Goal: Communication & Community: Connect with others

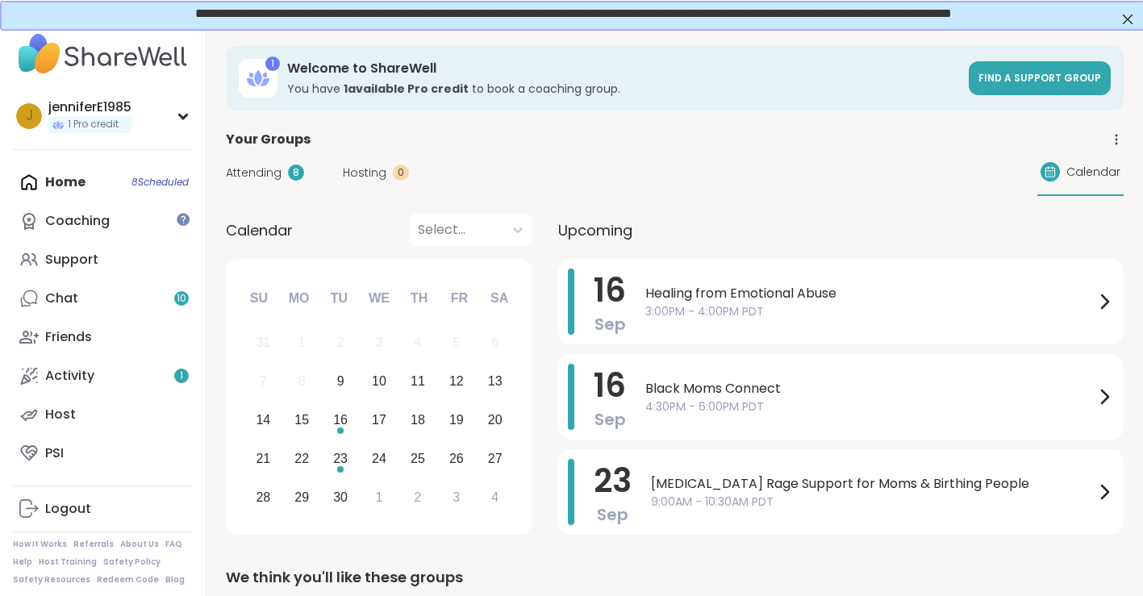
scroll to position [6, 0]
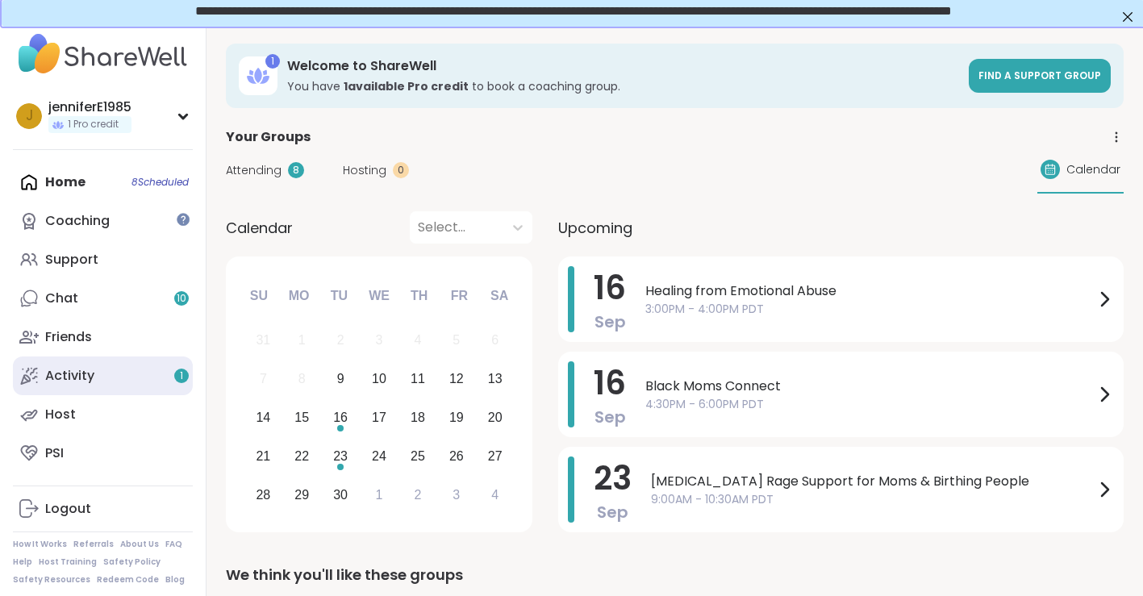
click at [92, 373] on div "Activity 1" at bounding box center [69, 376] width 49 height 18
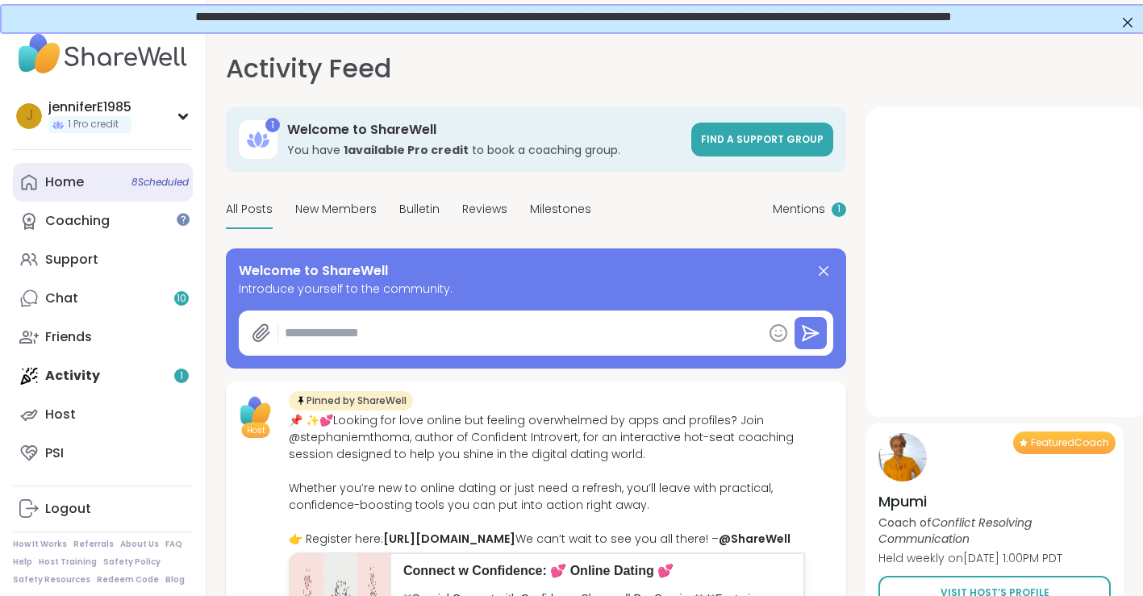
click at [163, 180] on span "8 Scheduled" at bounding box center [159, 182] width 57 height 13
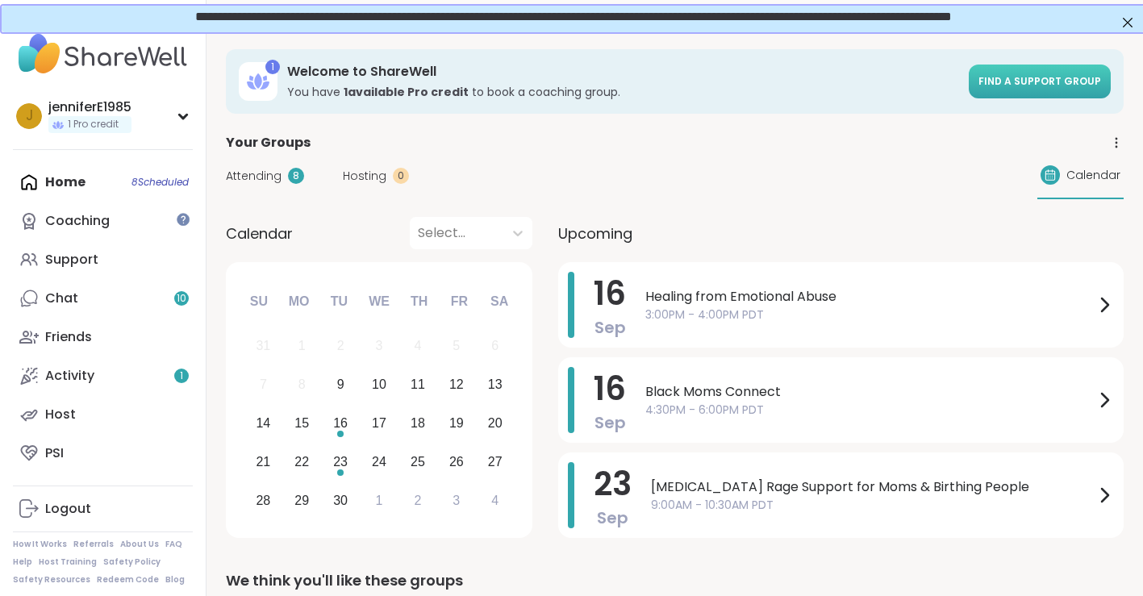
click at [1007, 66] on link "Find a support group" at bounding box center [1040, 82] width 142 height 34
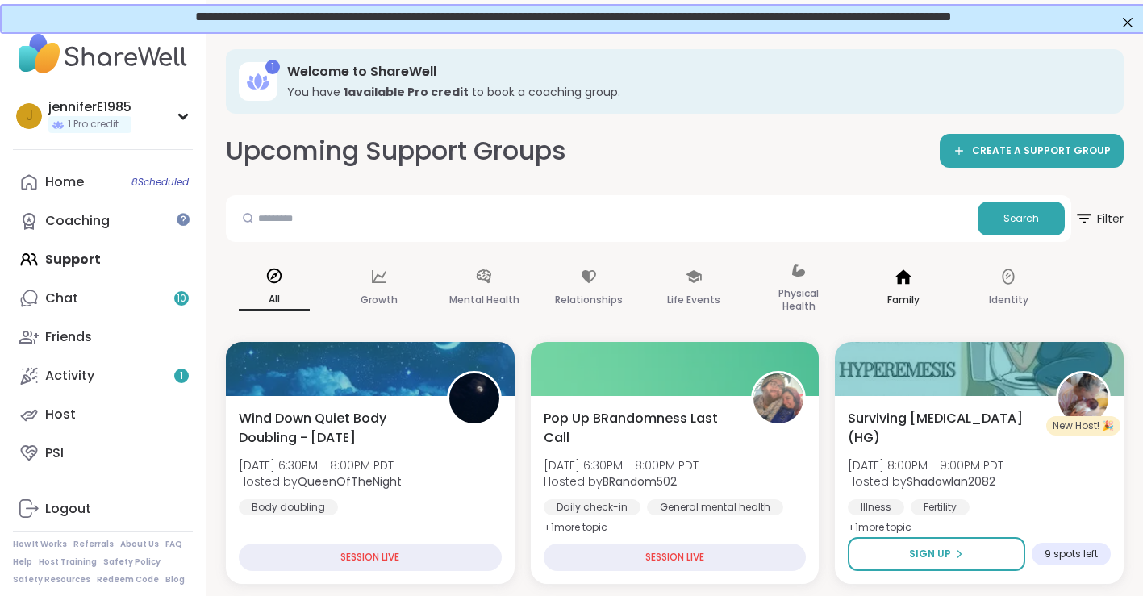
click at [914, 288] on div "Family" at bounding box center [903, 288] width 97 height 81
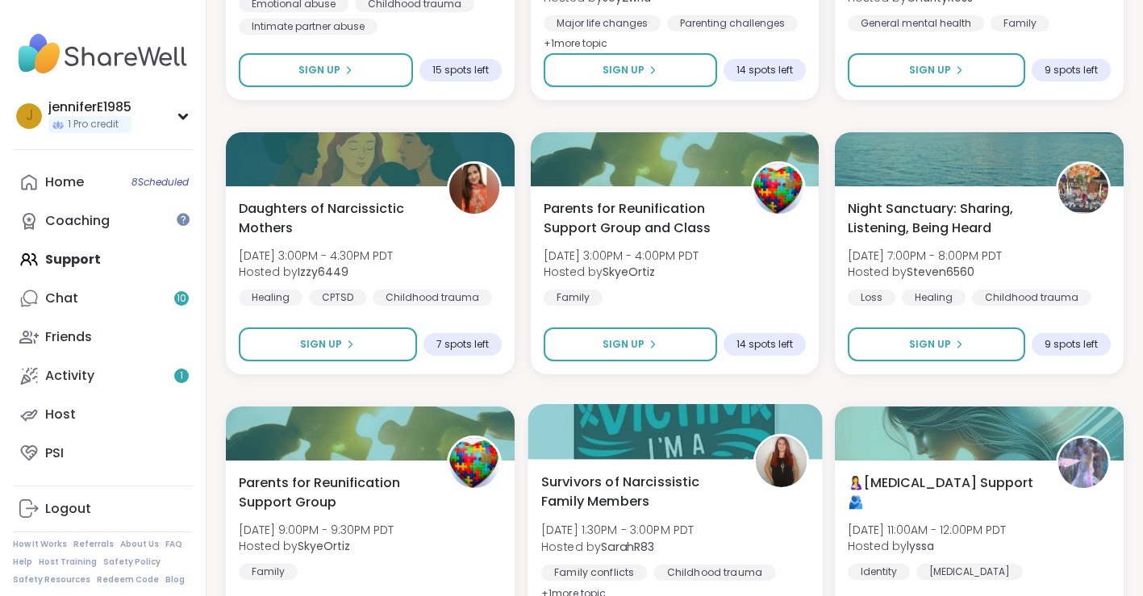
scroll to position [1070, 0]
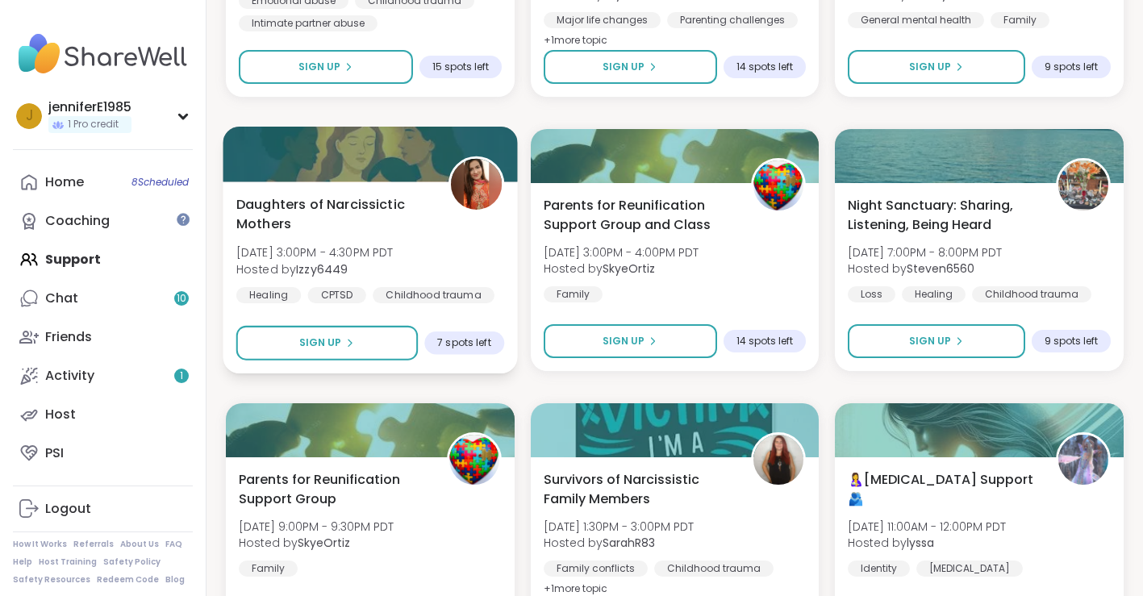
click at [322, 202] on span "Daughters of Narcissictic Mothers" at bounding box center [333, 214] width 194 height 40
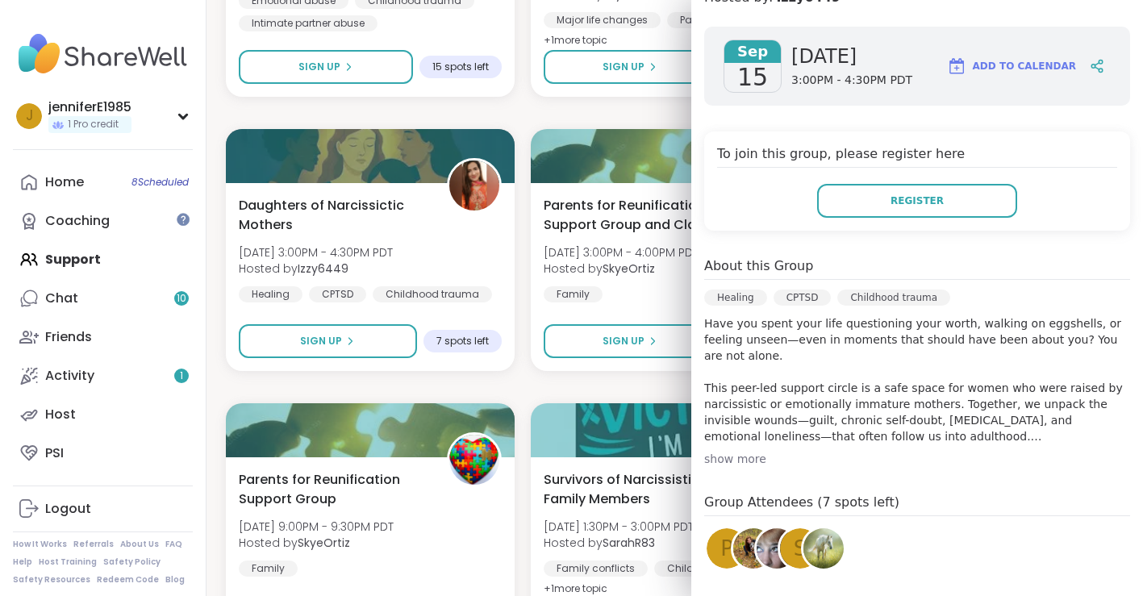
scroll to position [240, 0]
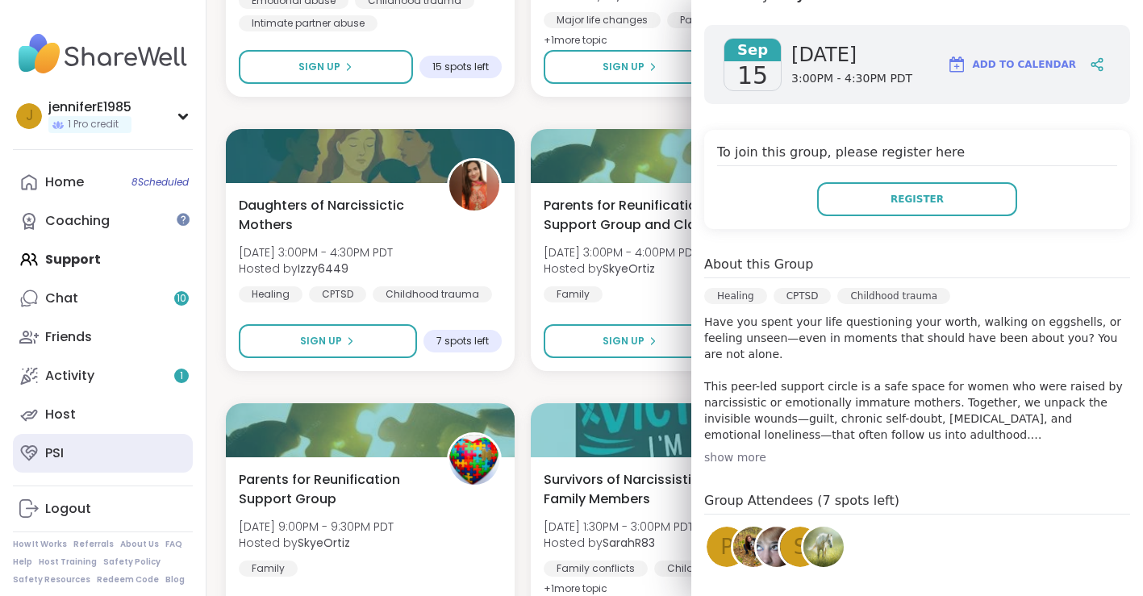
click at [190, 463] on link "PSI" at bounding box center [103, 453] width 180 height 39
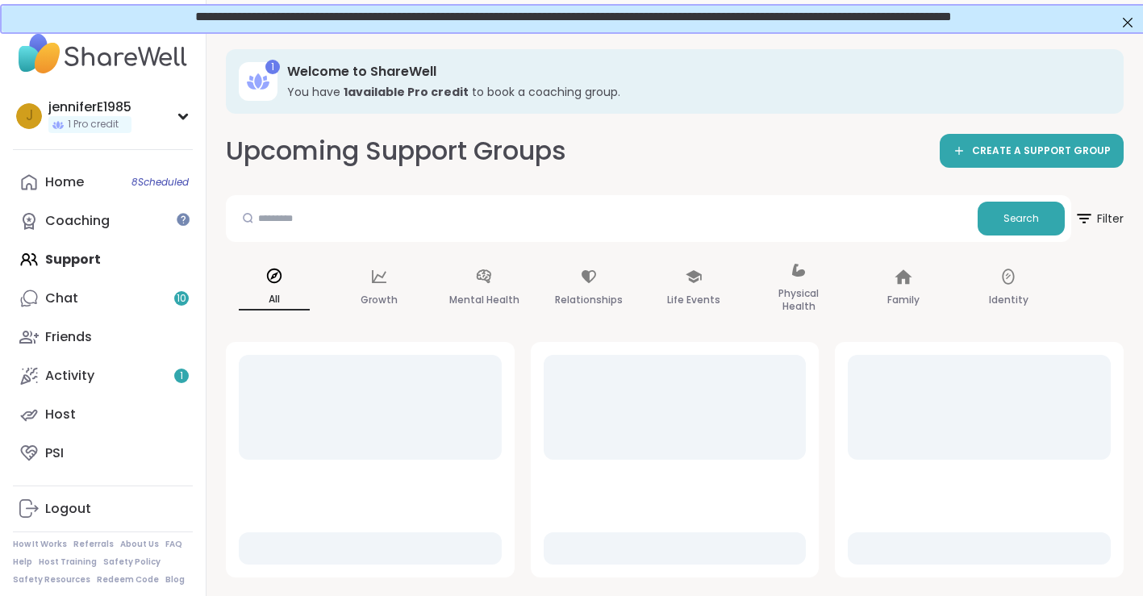
scroll to position [5, 0]
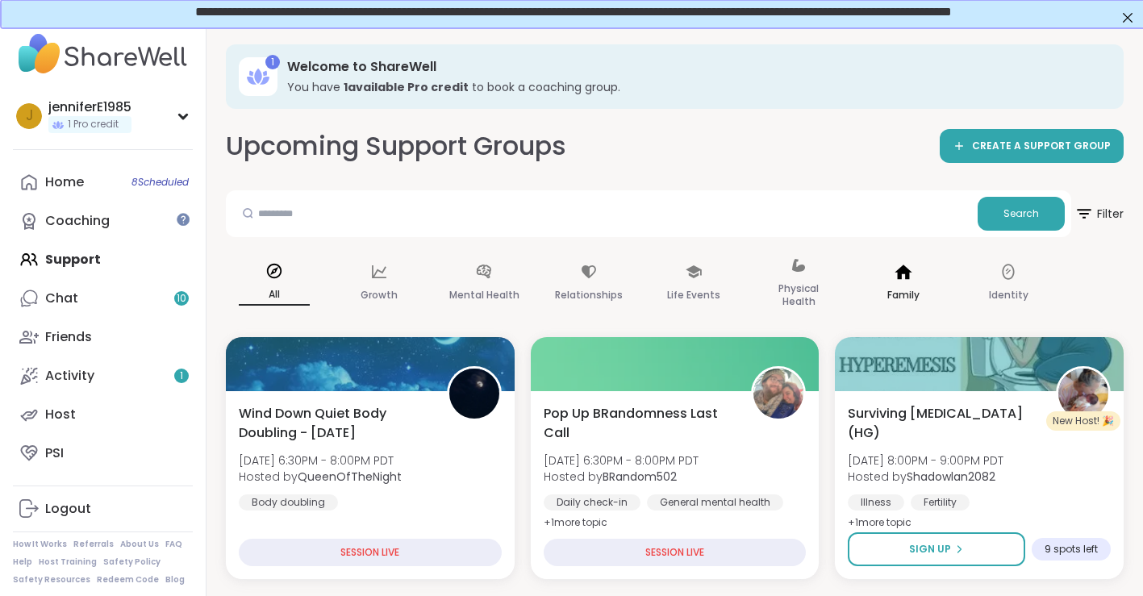
click at [900, 281] on div "Family" at bounding box center [903, 284] width 97 height 81
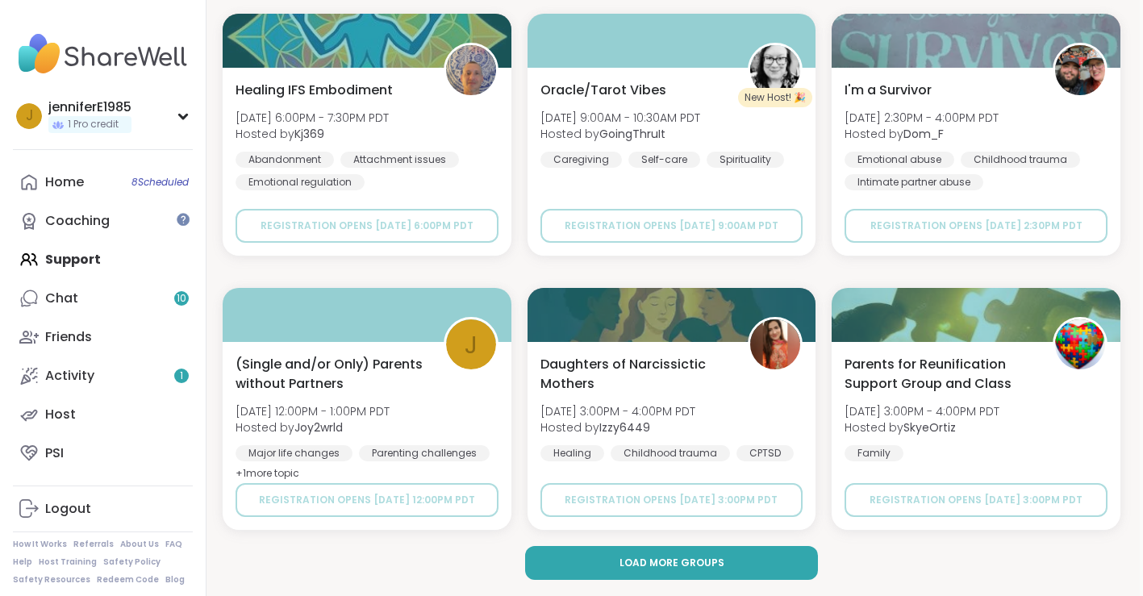
scroll to position [3104, 3]
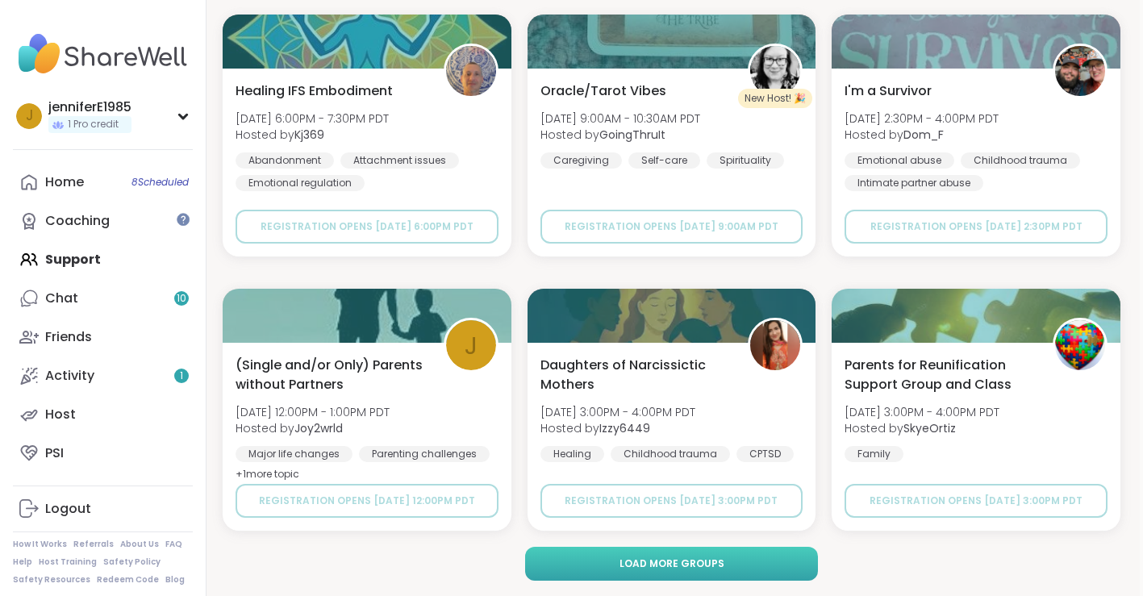
click at [765, 565] on button "Load more groups" at bounding box center [671, 564] width 293 height 34
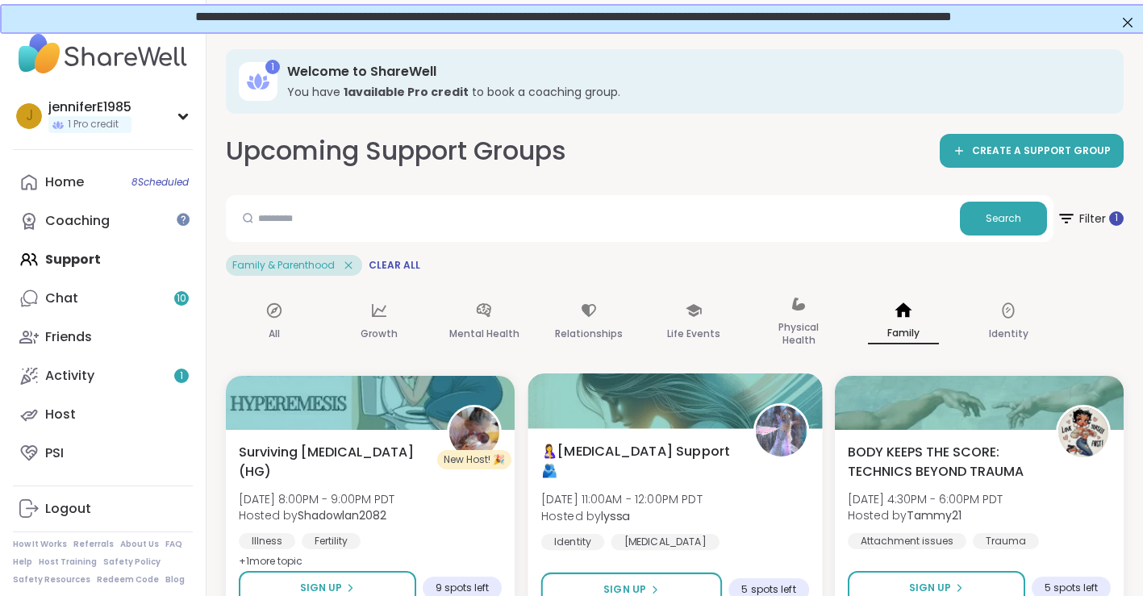
scroll to position [0, 0]
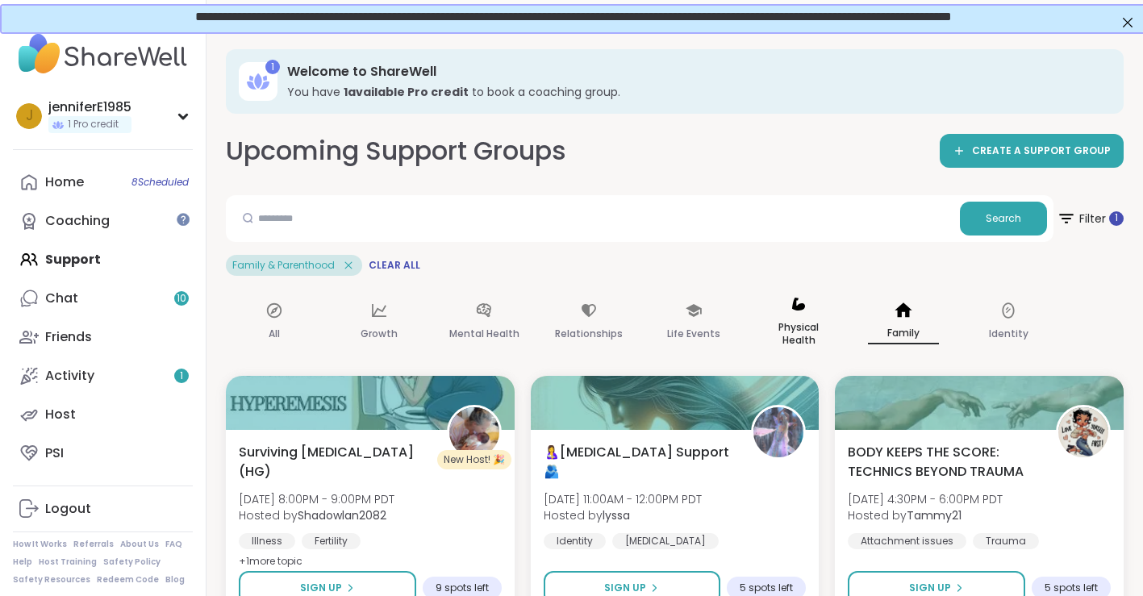
click at [783, 321] on p "Physical Health" at bounding box center [798, 334] width 71 height 32
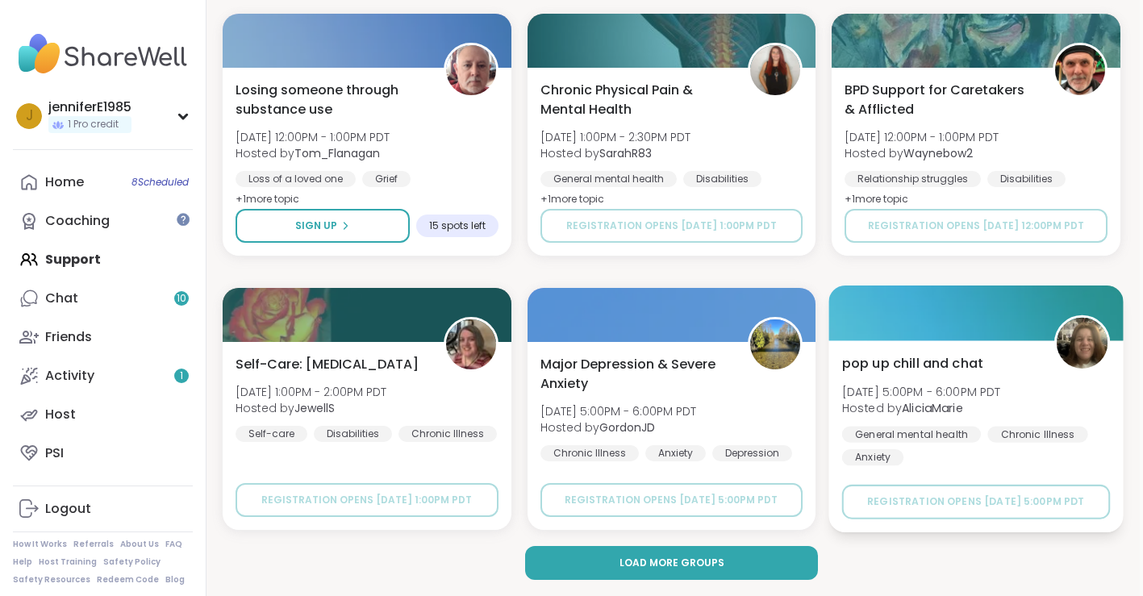
scroll to position [3106, 3]
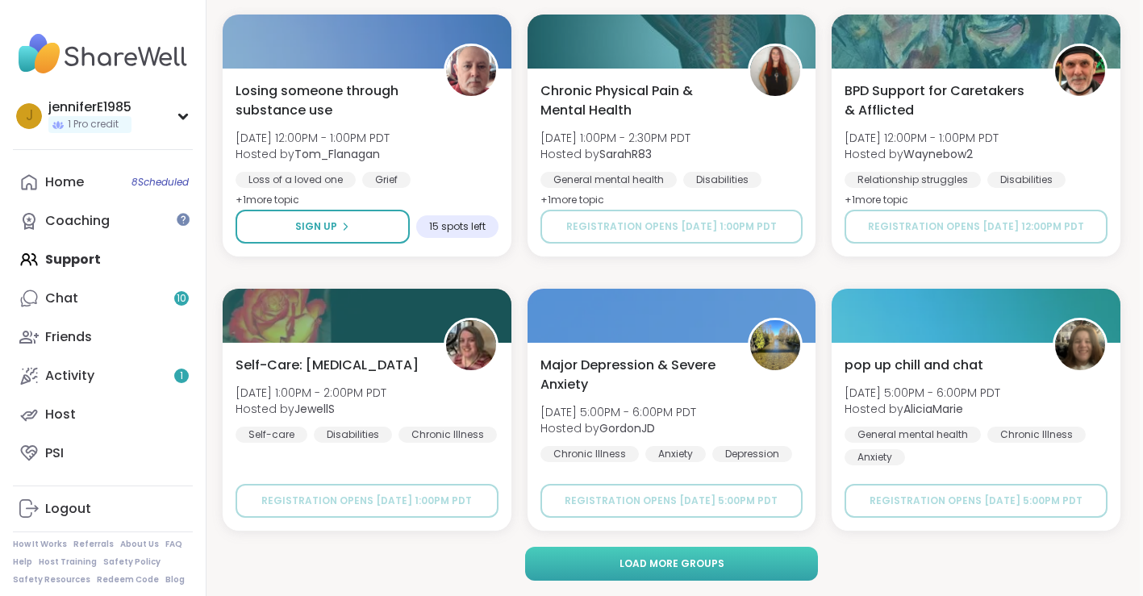
click at [722, 567] on button "Load more groups" at bounding box center [671, 564] width 293 height 34
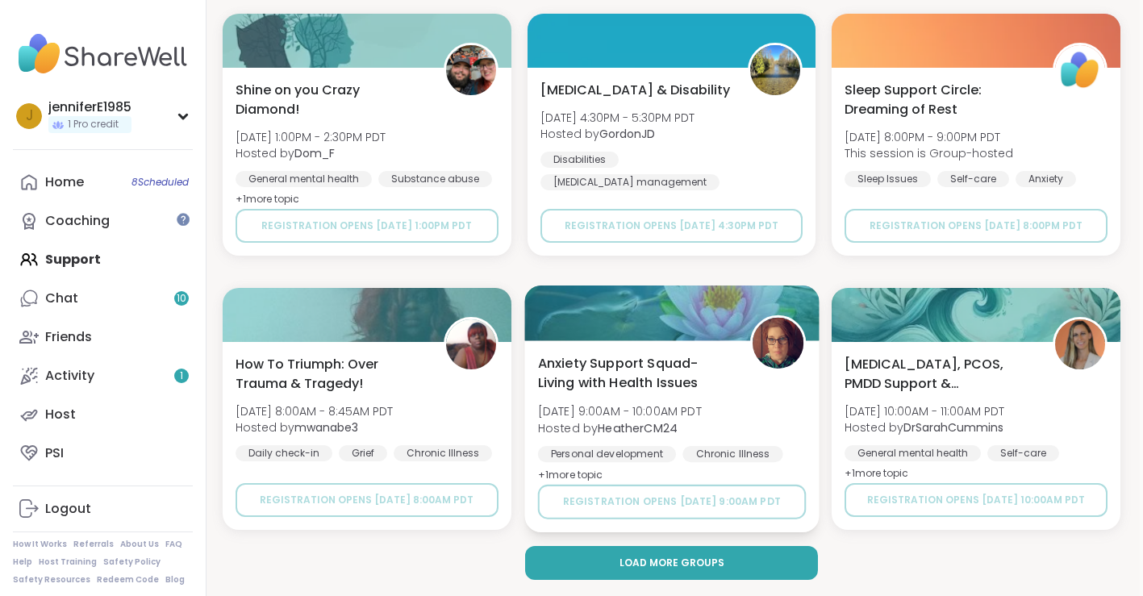
scroll to position [6397, 3]
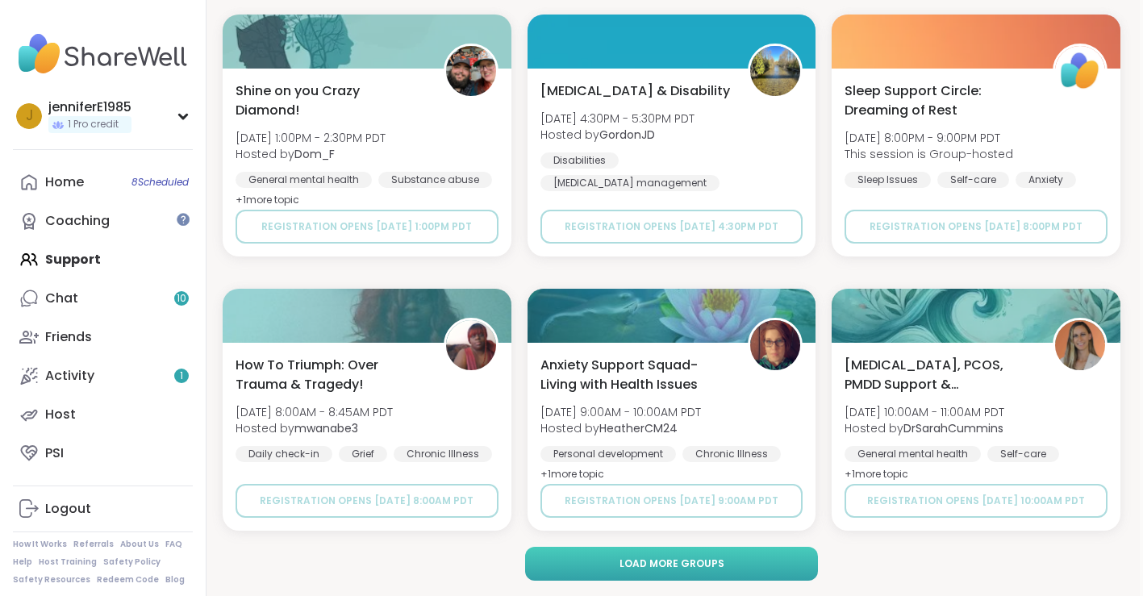
click at [718, 567] on span "Load more groups" at bounding box center [672, 564] width 105 height 15
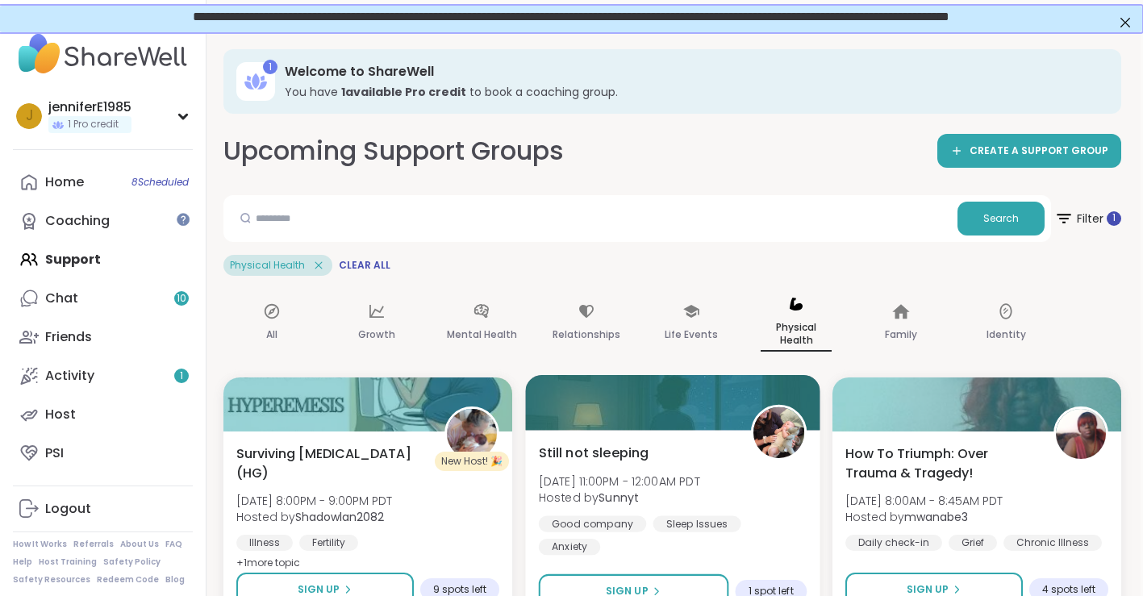
scroll to position [0, 2]
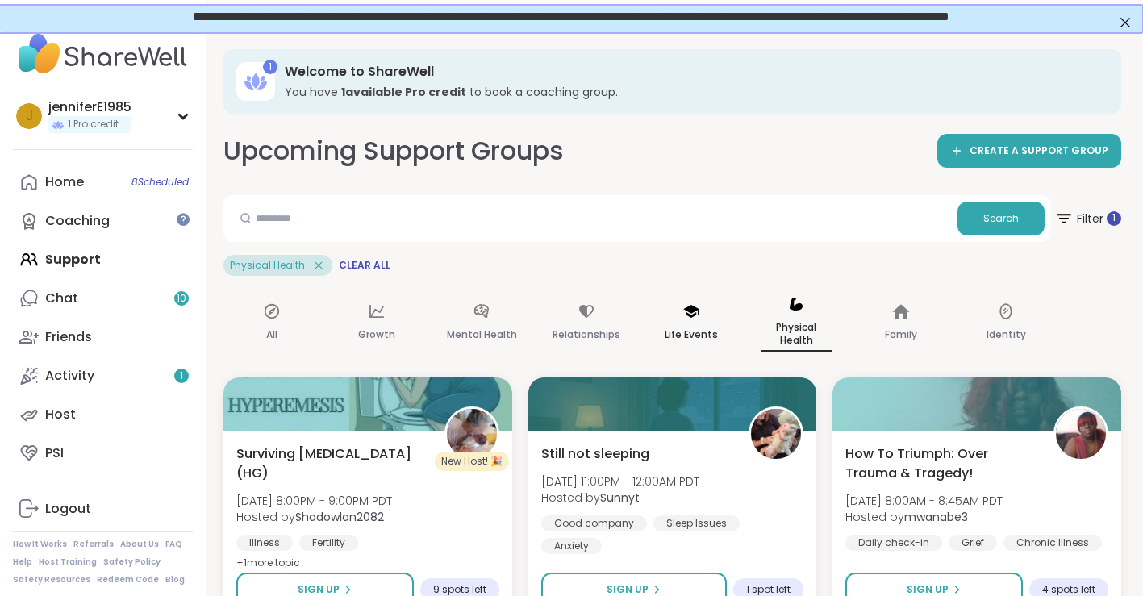
click at [706, 325] on p "Life Events" at bounding box center [691, 334] width 53 height 19
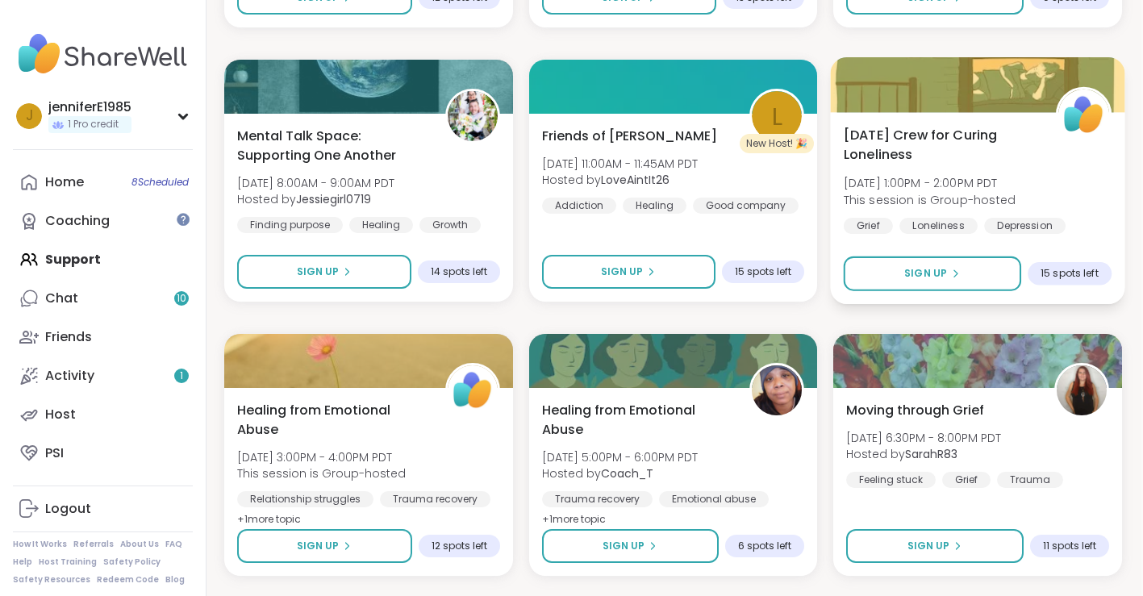
scroll to position [1414, 2]
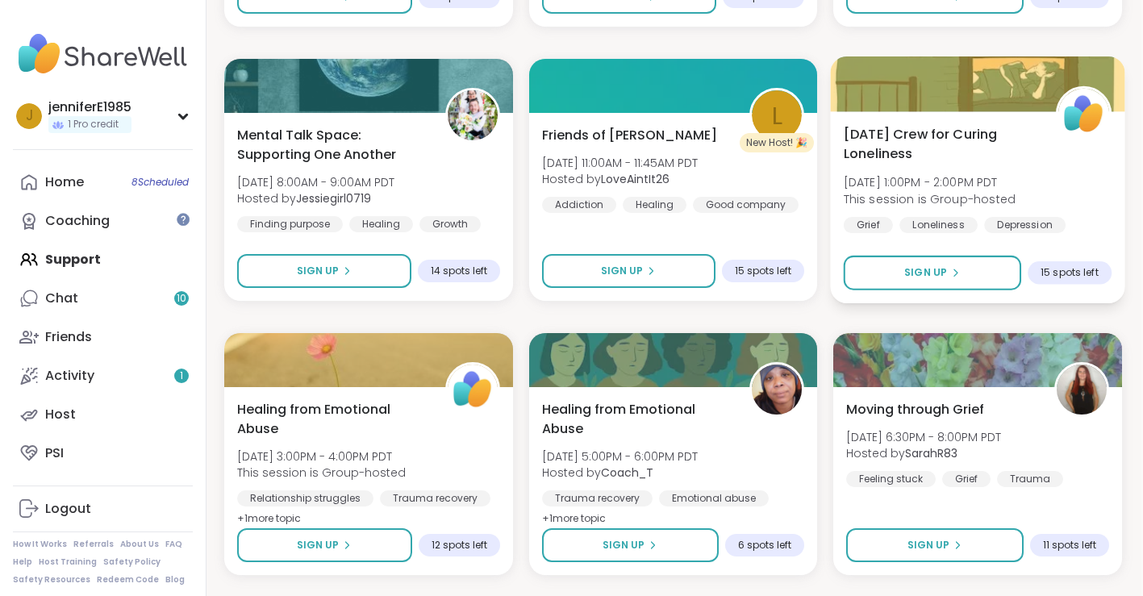
click at [952, 199] on span "This session is Group-hosted" at bounding box center [930, 198] width 172 height 16
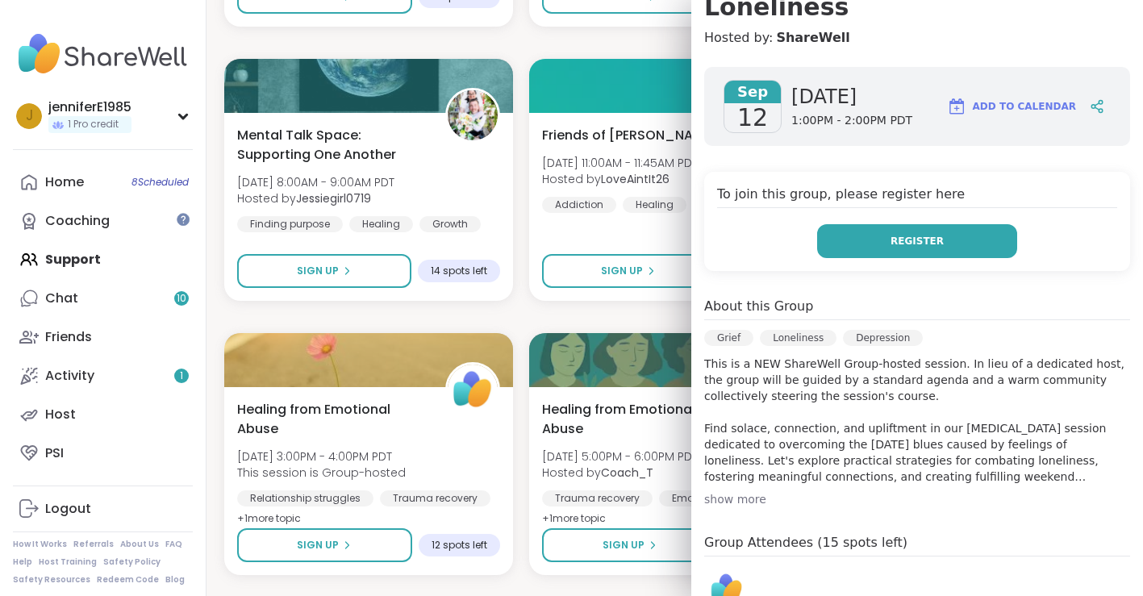
scroll to position [199, 0]
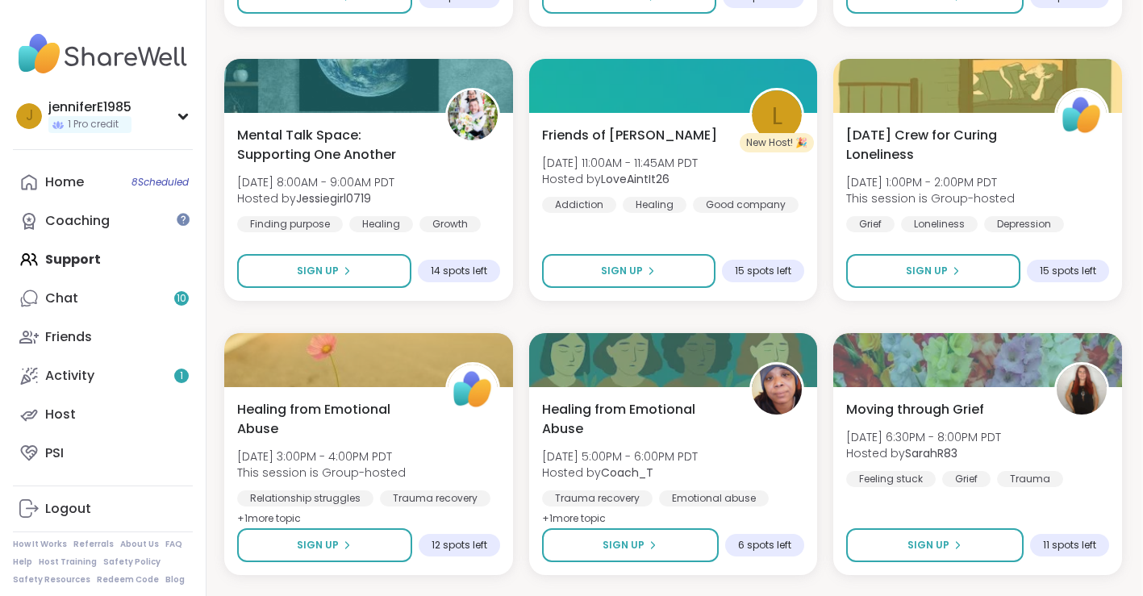
click at [673, 47] on div "How To Triumph: Over Trauma & Tragedy! [DATE] 8:00AM - 8:45AM PDT Hosted by mwa…" at bounding box center [673, 591] width 898 height 3259
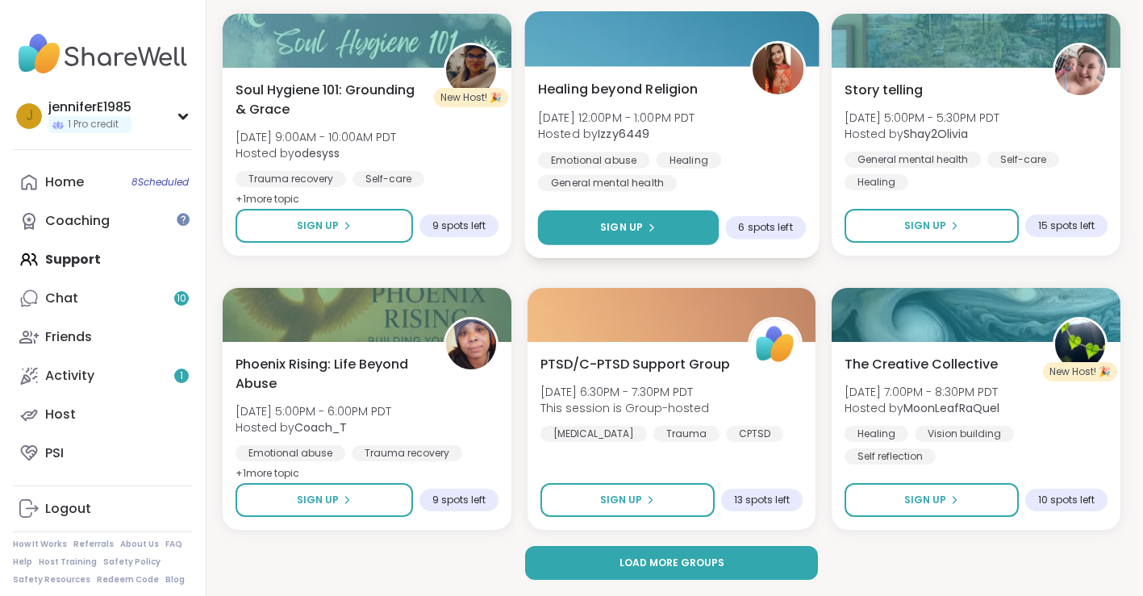
scroll to position [3104, 3]
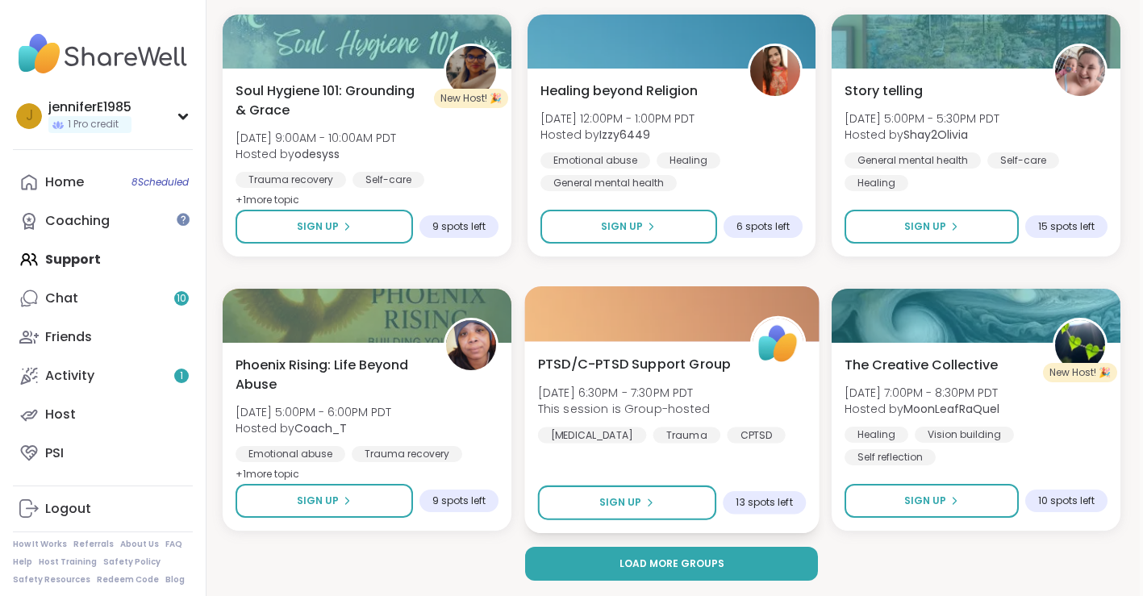
click at [604, 382] on div "PTSD/C-[MEDICAL_DATA] Support Group [DATE] 6:30PM - 7:30PM PDT This session is …" at bounding box center [671, 398] width 268 height 89
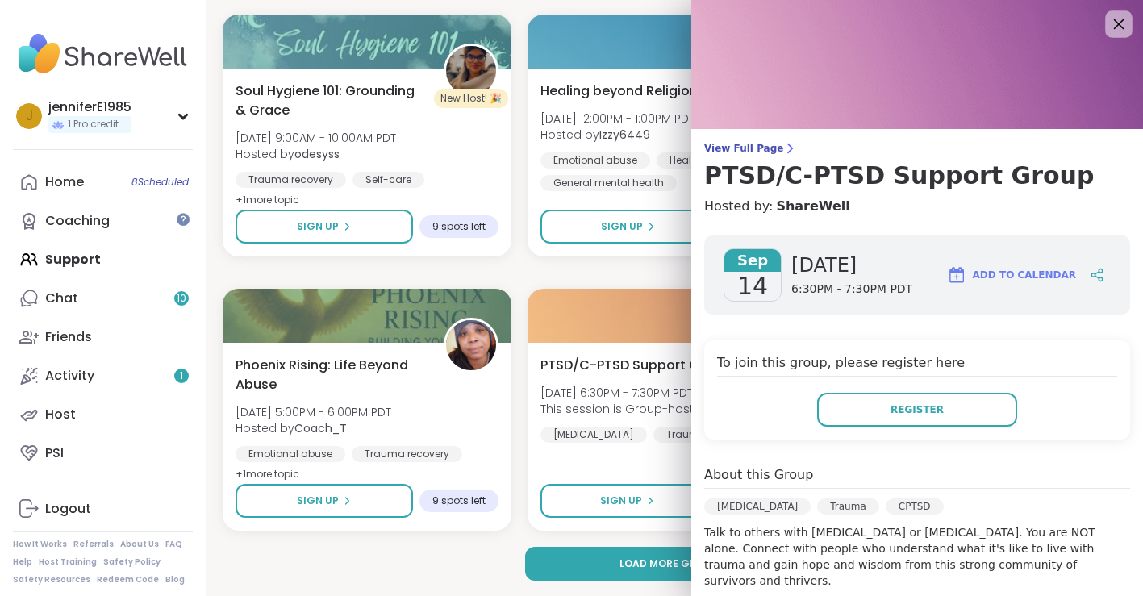
click at [1122, 32] on icon at bounding box center [1118, 24] width 20 height 20
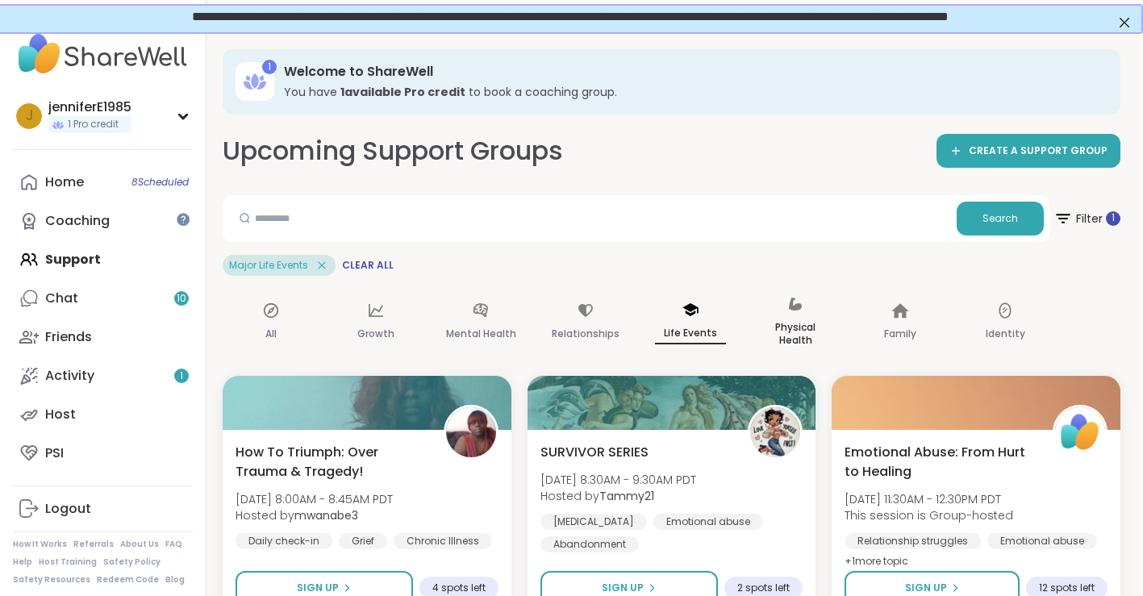
scroll to position [0, 3]
click at [592, 348] on div "Relationships" at bounding box center [585, 322] width 97 height 81
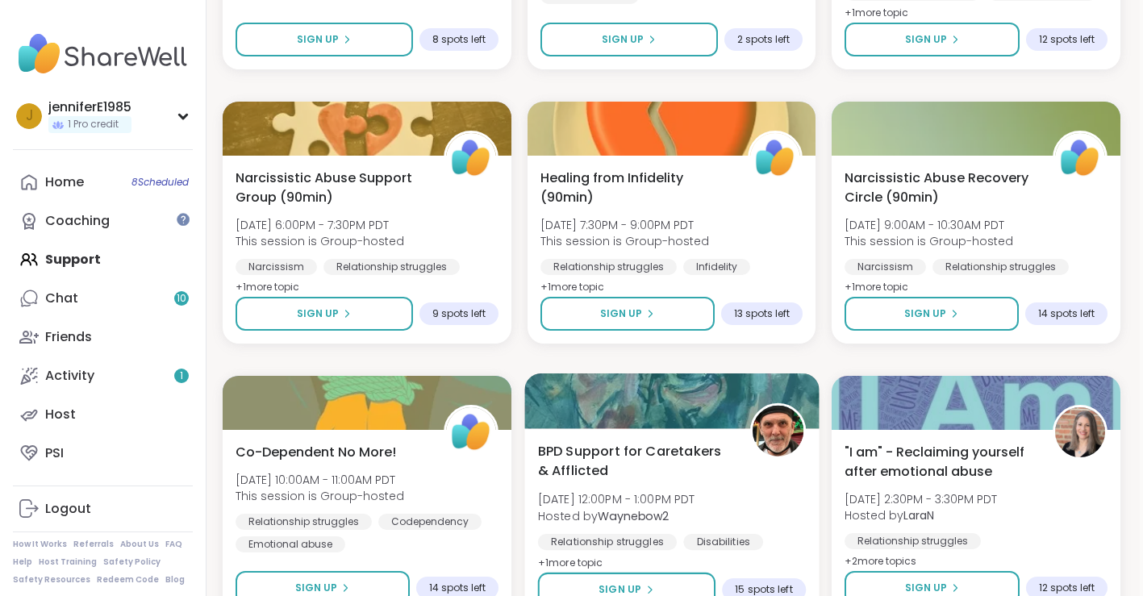
scroll to position [820, 2]
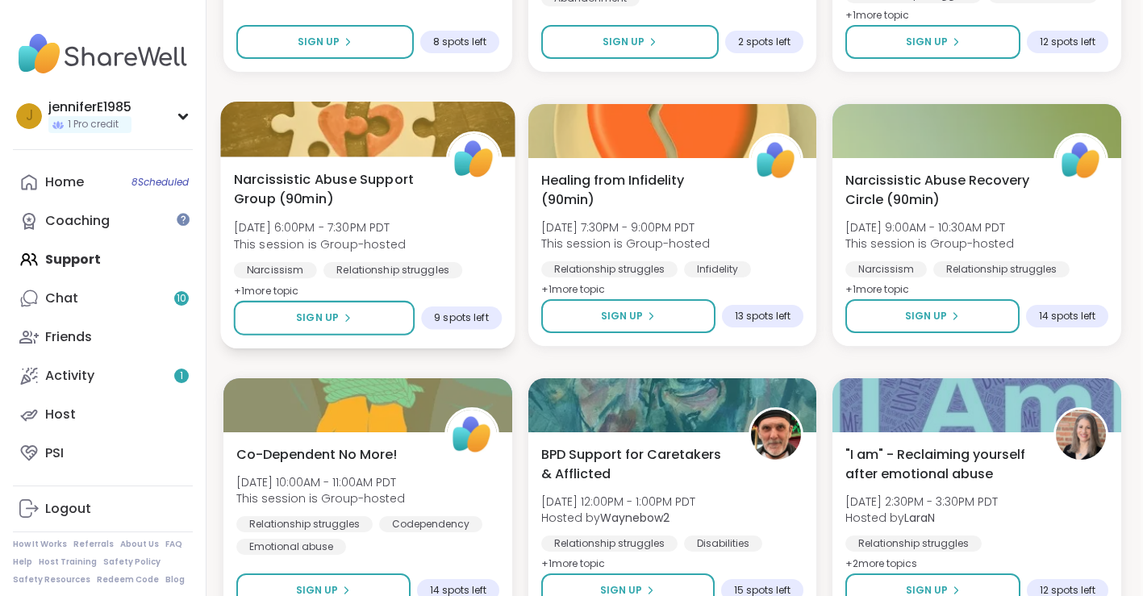
click at [328, 178] on span "Narcissistic Abuse Support Group (90min)" at bounding box center [331, 189] width 194 height 40
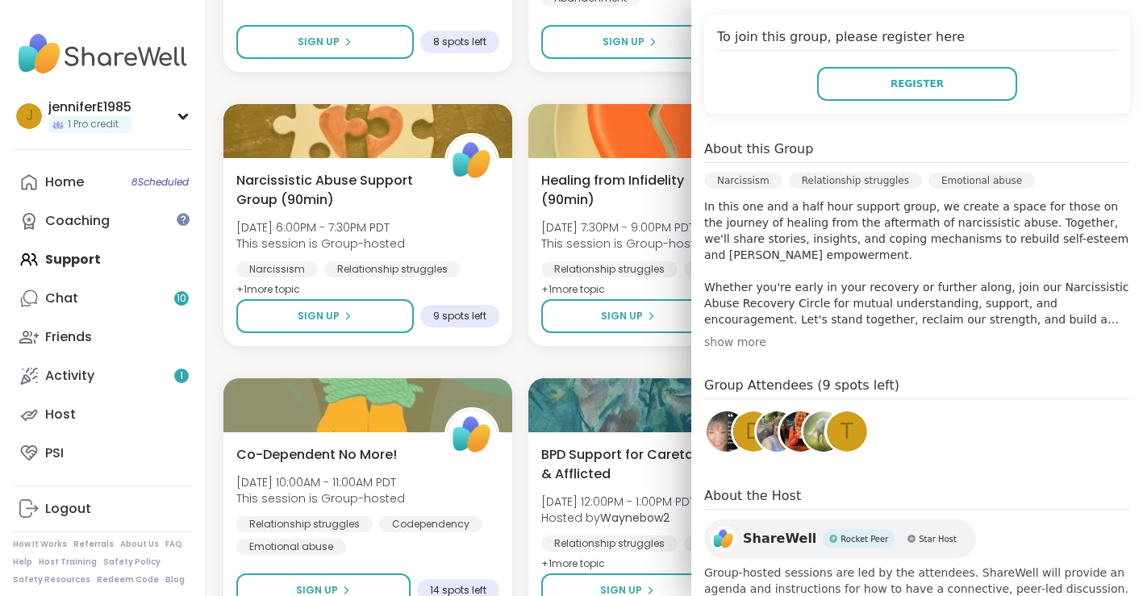
scroll to position [357, 0]
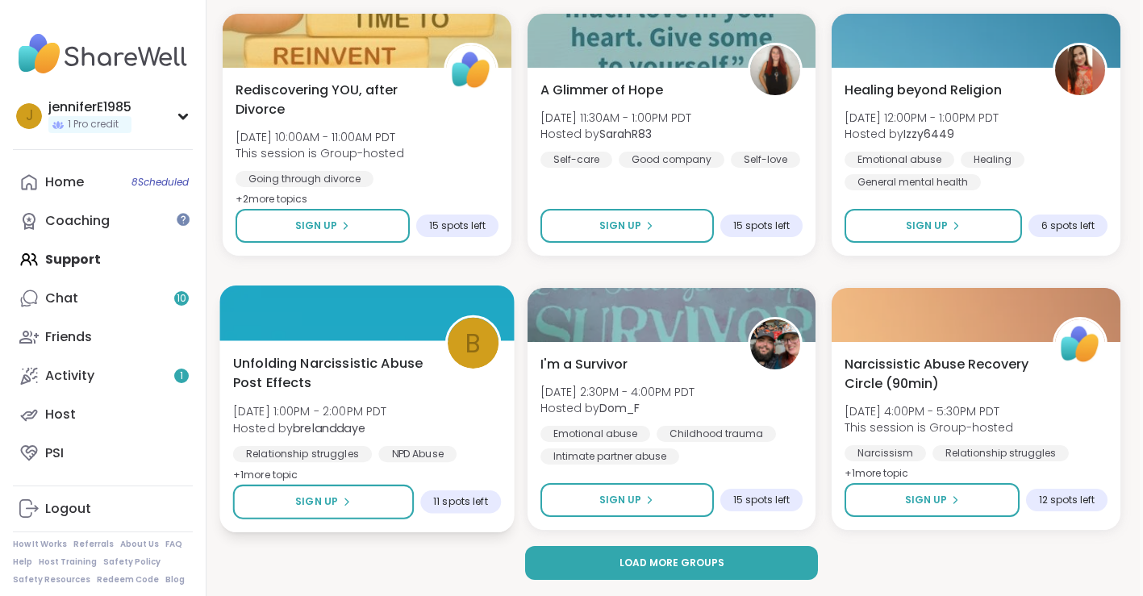
scroll to position [3104, 3]
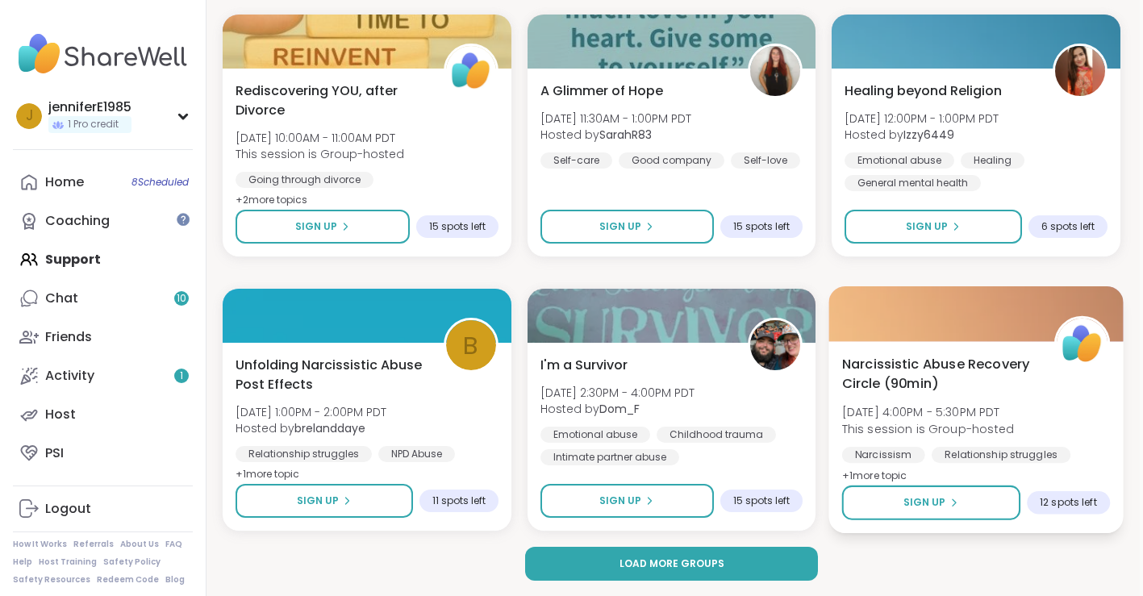
click at [914, 424] on span "This session is Group-hosted" at bounding box center [928, 428] width 172 height 16
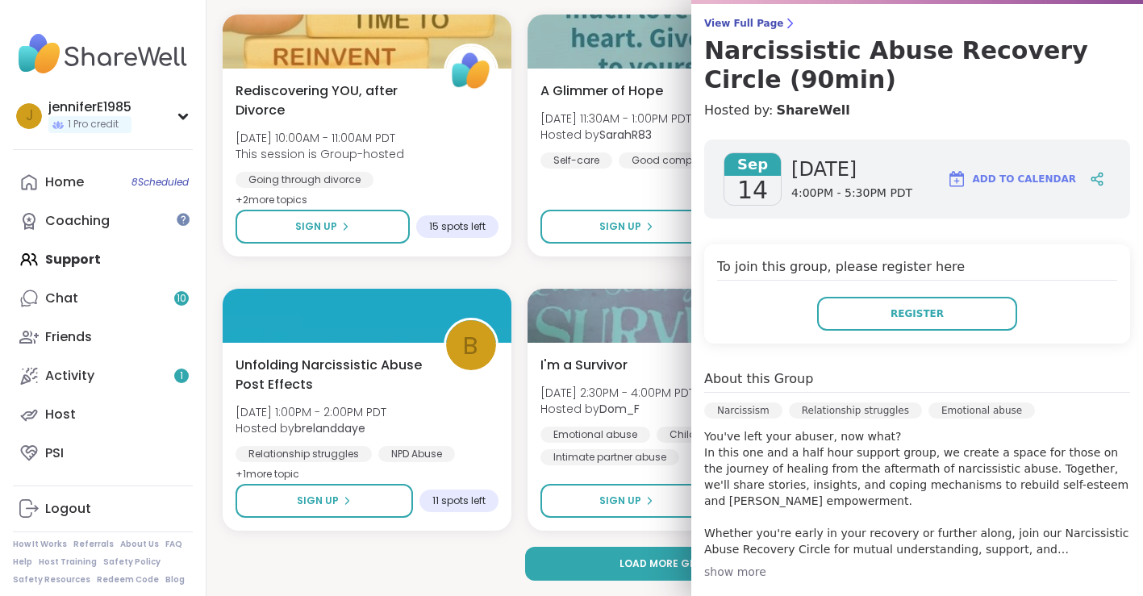
scroll to position [124, 0]
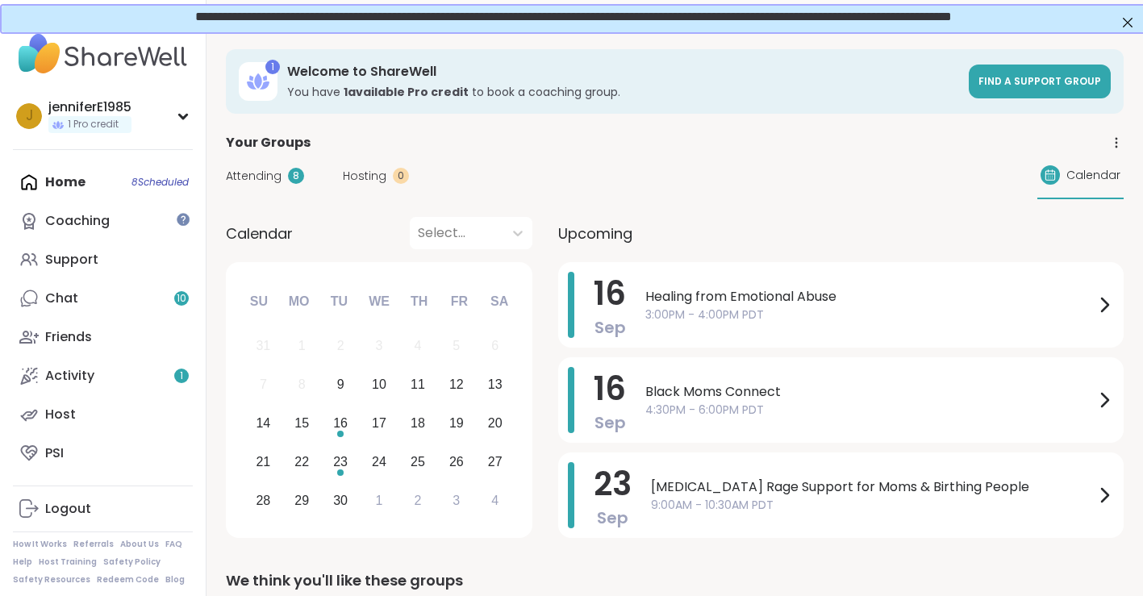
click at [52, 176] on div "Home 8 Scheduled Coaching Support Chat 10 Friends Activity 1 Host PSI" at bounding box center [103, 318] width 180 height 310
click at [56, 182] on div "Home 8 Scheduled Coaching Support Chat 10 Friends Activity 1 Host PSI" at bounding box center [103, 318] width 180 height 310
click at [138, 180] on div "Home 8 Scheduled Coaching Support Chat 10 Friends Activity 1 Host PSI" at bounding box center [103, 318] width 180 height 310
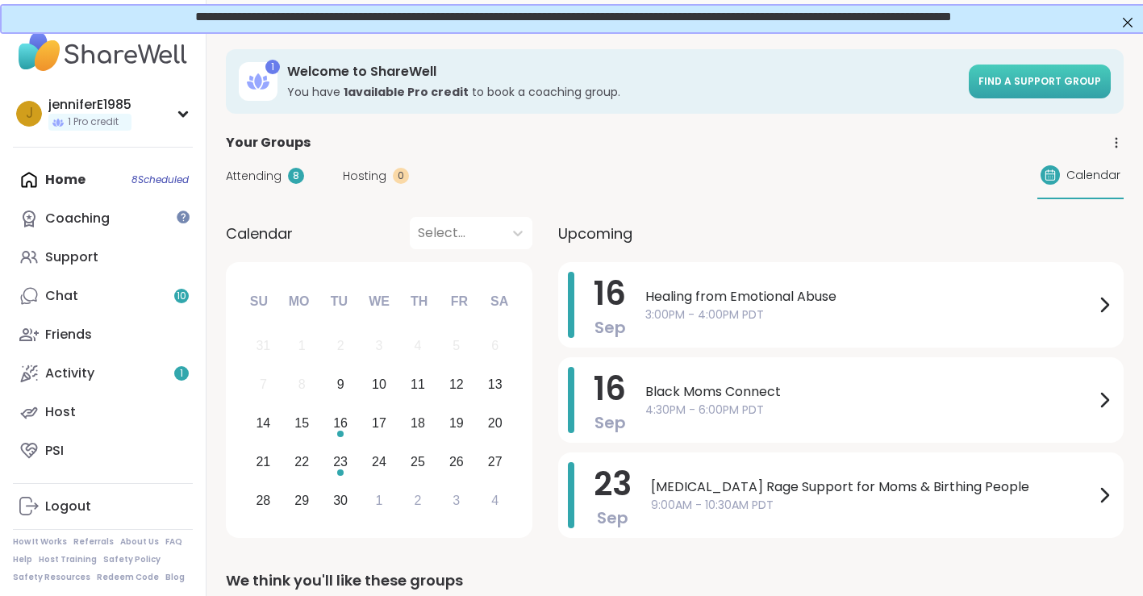
click at [1051, 94] on link "Find a support group" at bounding box center [1040, 82] width 142 height 34
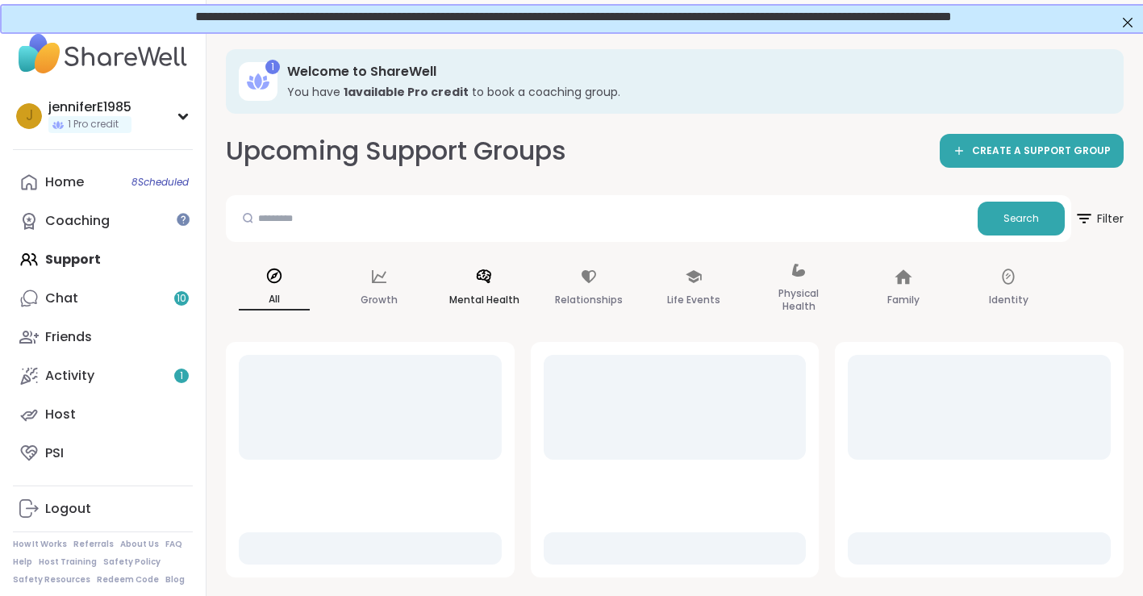
click at [482, 302] on p "Mental Health" at bounding box center [484, 299] width 70 height 19
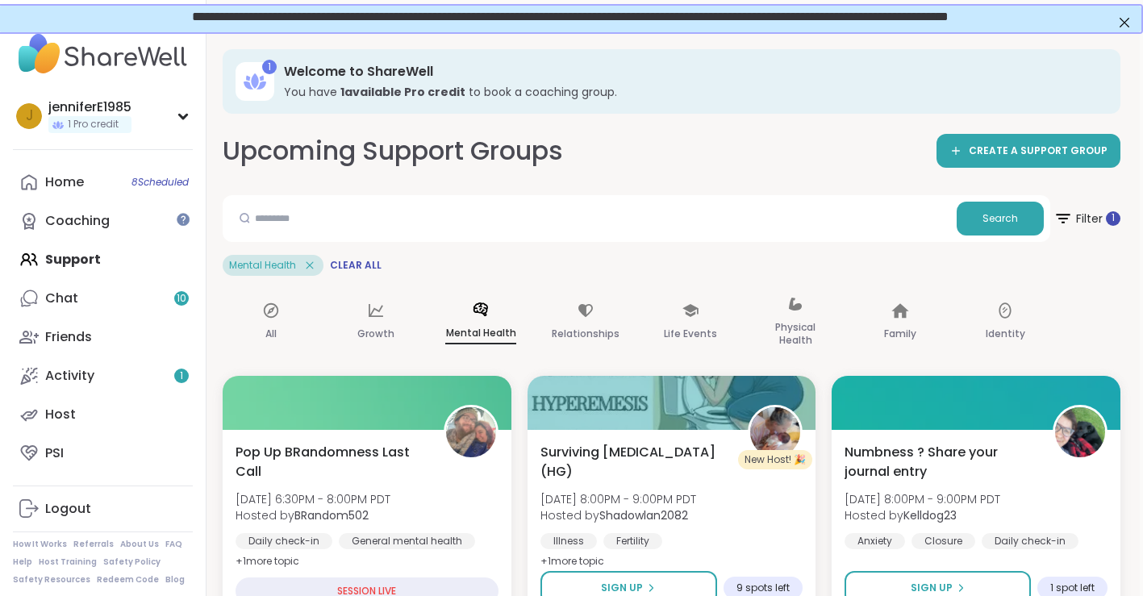
scroll to position [0, 3]
click at [371, 322] on div "Growth" at bounding box center [376, 322] width 97 height 81
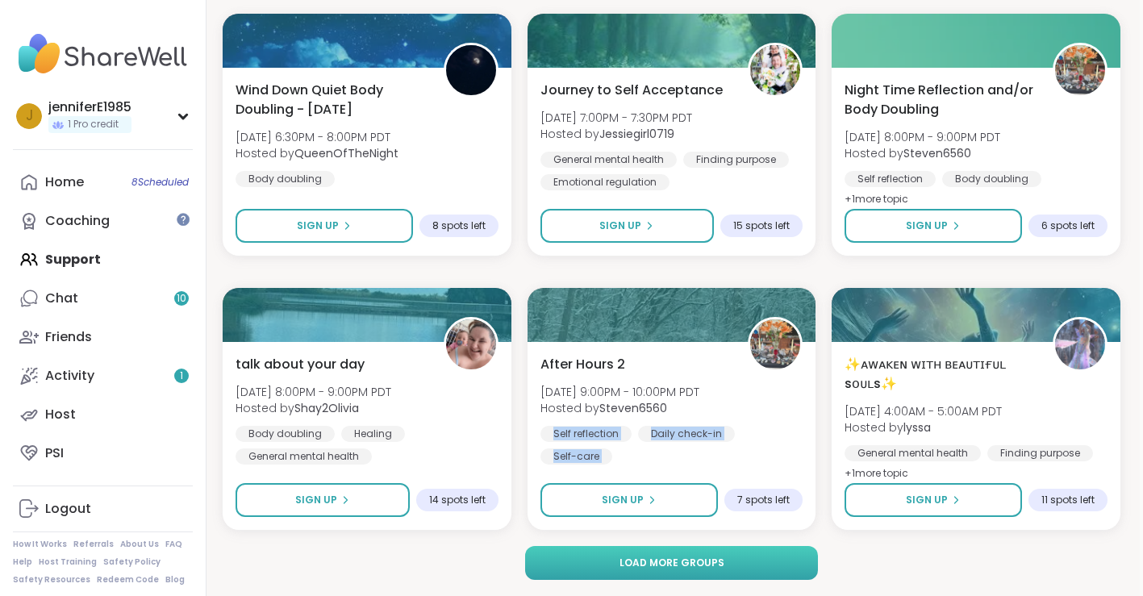
scroll to position [3104, 3]
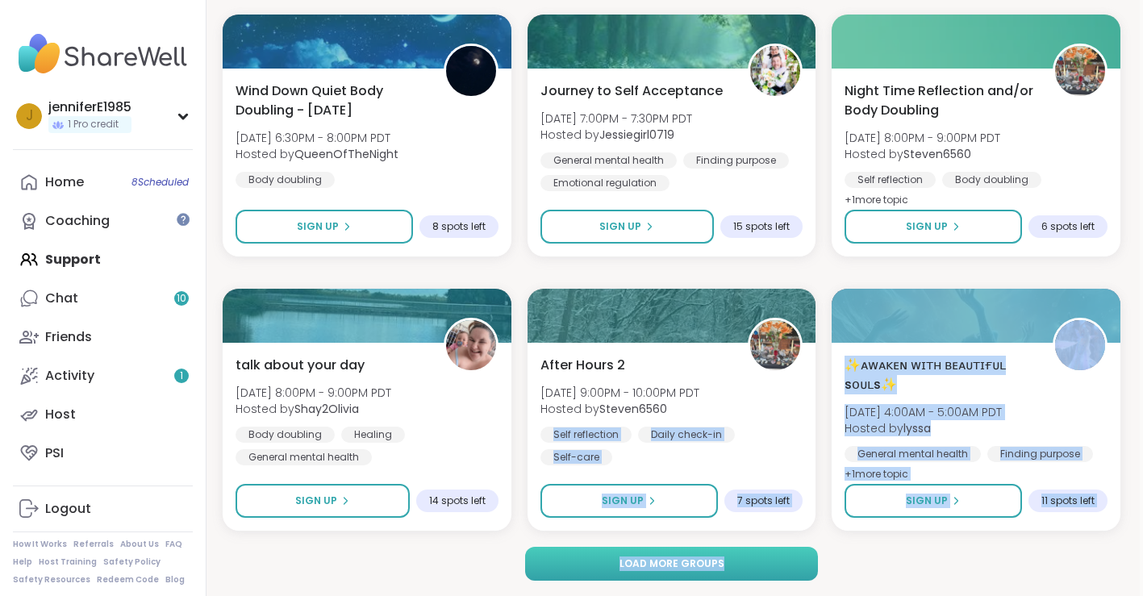
drag, startPoint x: 544, startPoint y: 417, endPoint x: 545, endPoint y: 572, distance: 154.9
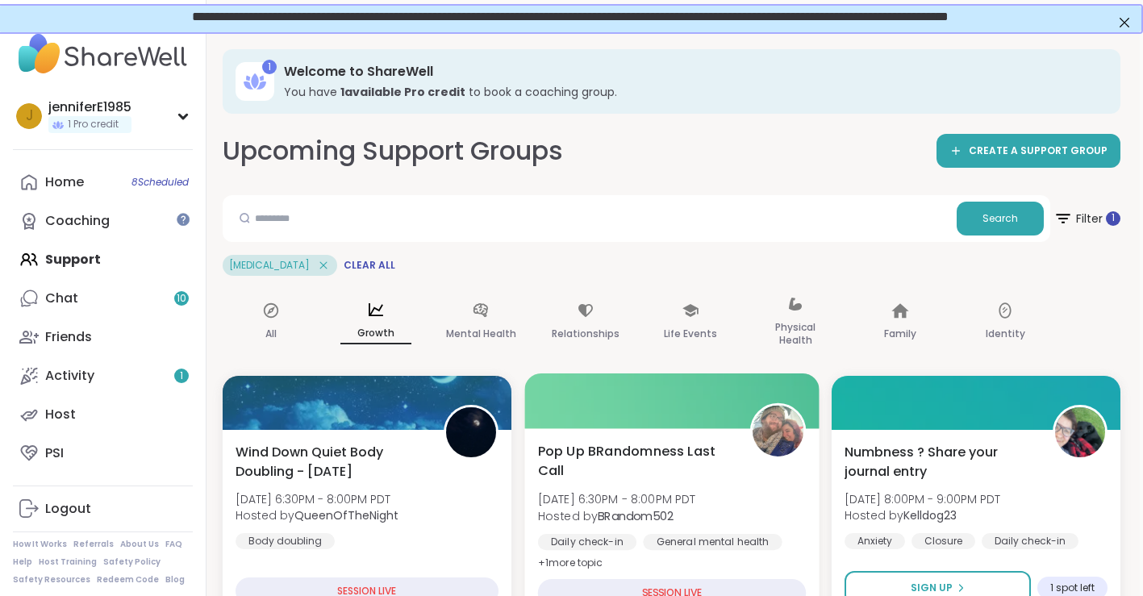
scroll to position [0, 3]
click at [344, 211] on input "text" at bounding box center [589, 218] width 721 height 32
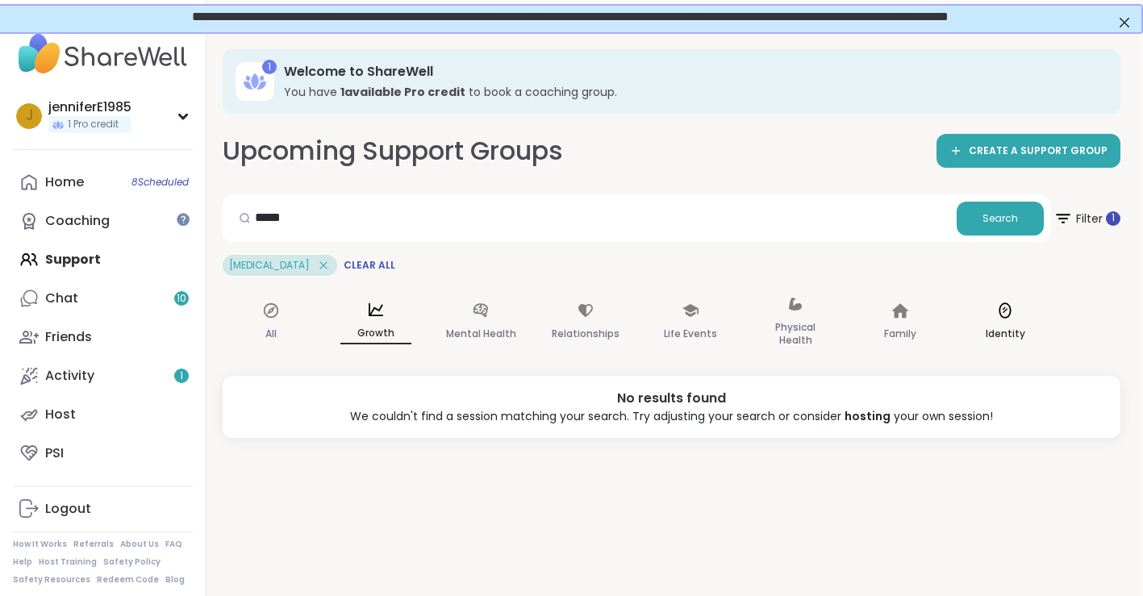
click at [1008, 335] on p "Identity" at bounding box center [1006, 333] width 40 height 19
click at [398, 225] on input "*****" at bounding box center [589, 218] width 721 height 32
type input "*"
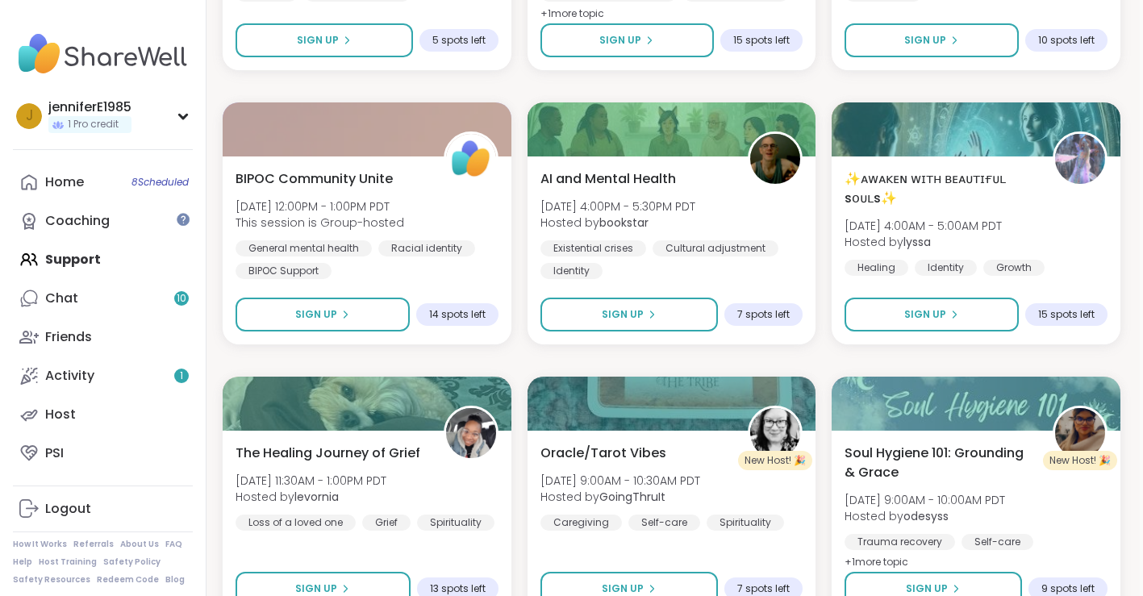
scroll to position [822, 3]
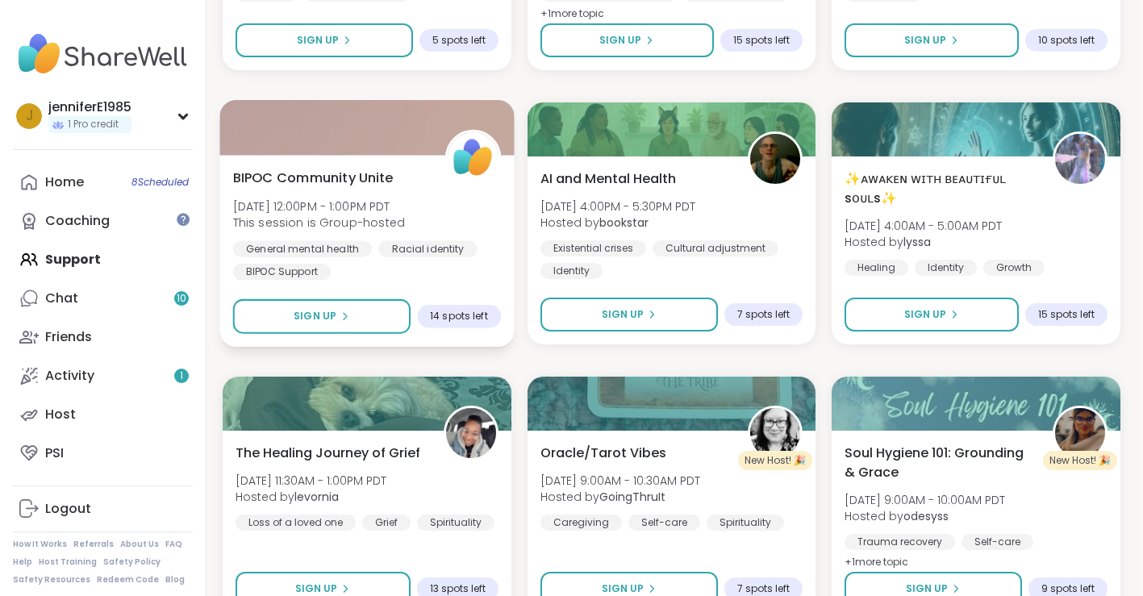
click at [303, 176] on span "BIPOC Community Unite" at bounding box center [313, 177] width 161 height 19
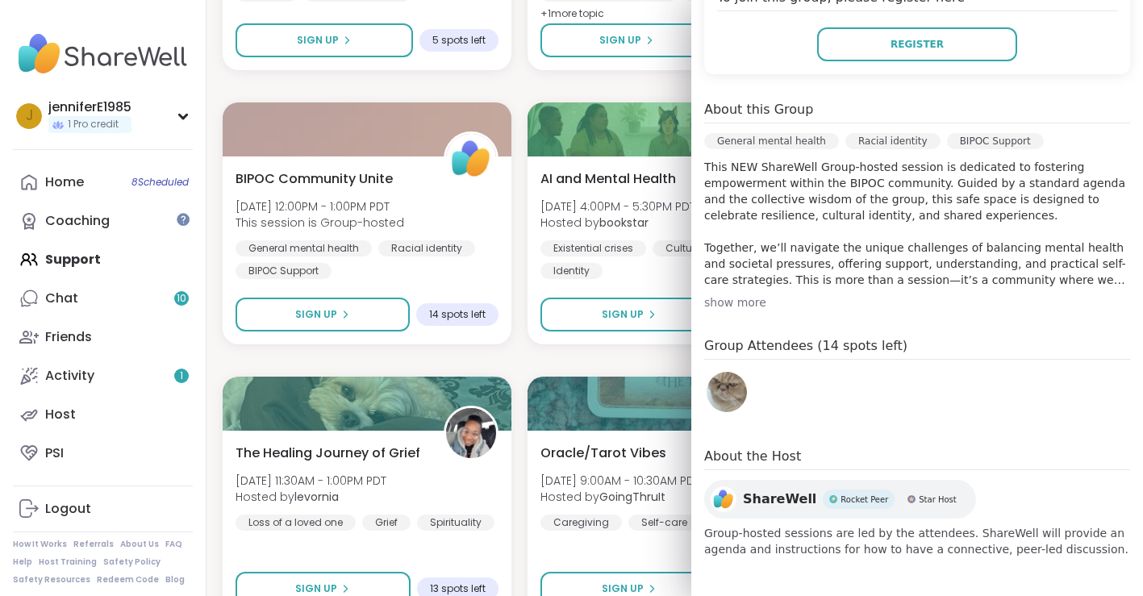
scroll to position [365, 0]
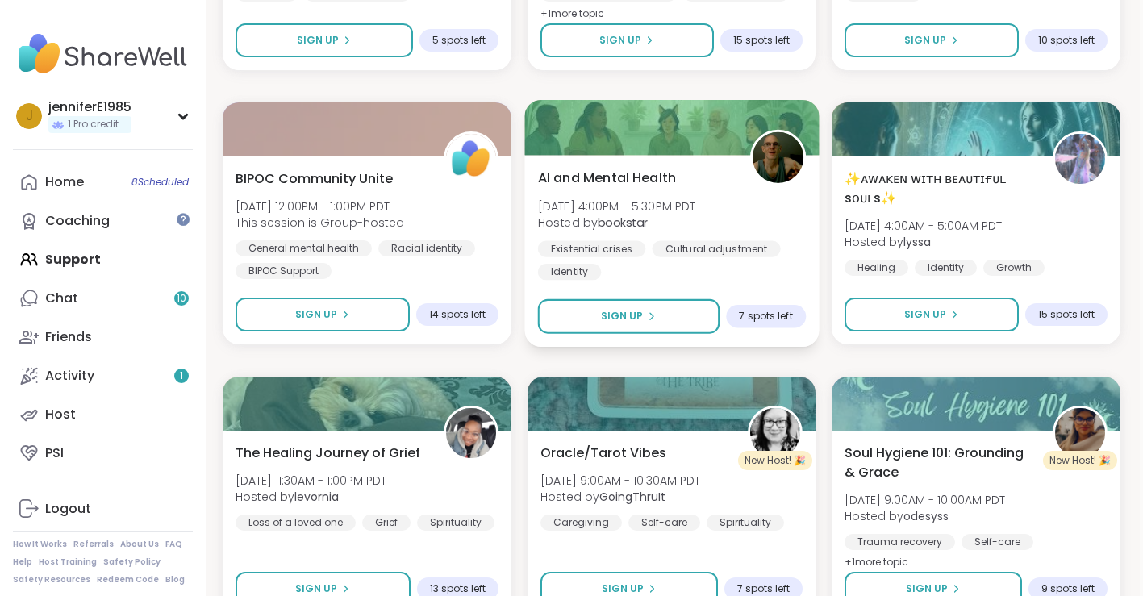
click at [637, 182] on span "AI and Mental Health" at bounding box center [606, 177] width 138 height 19
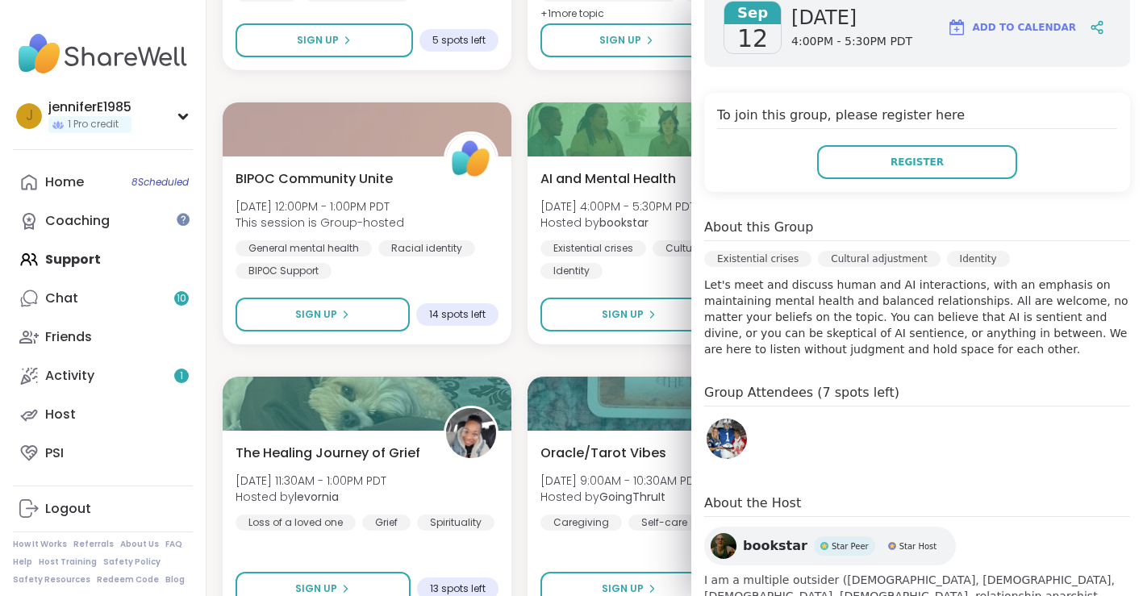
scroll to position [248, 0]
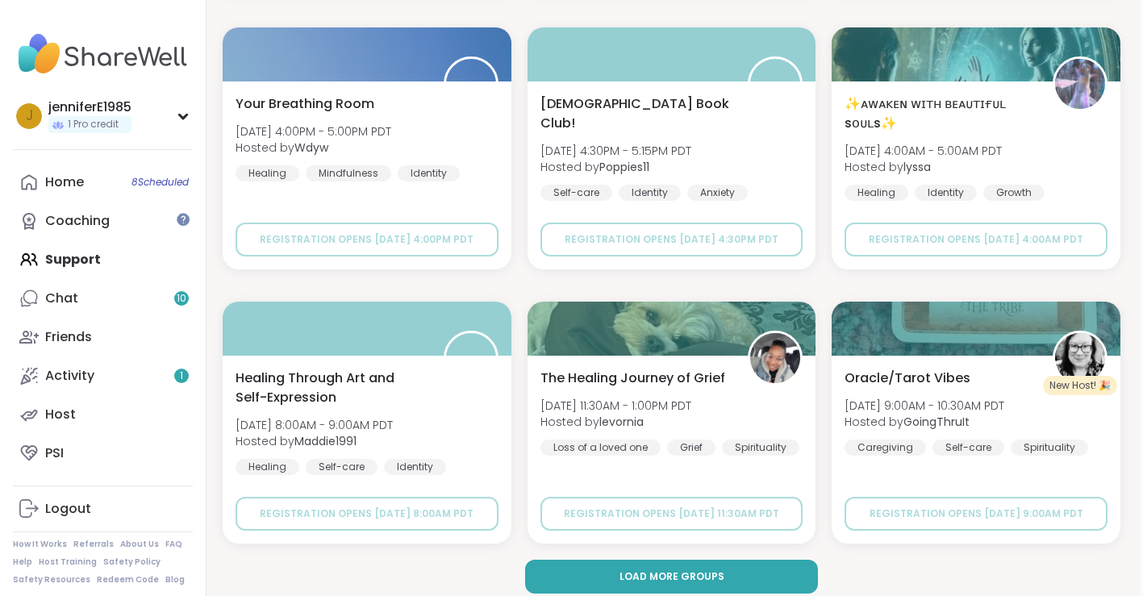
scroll to position [3091, 3]
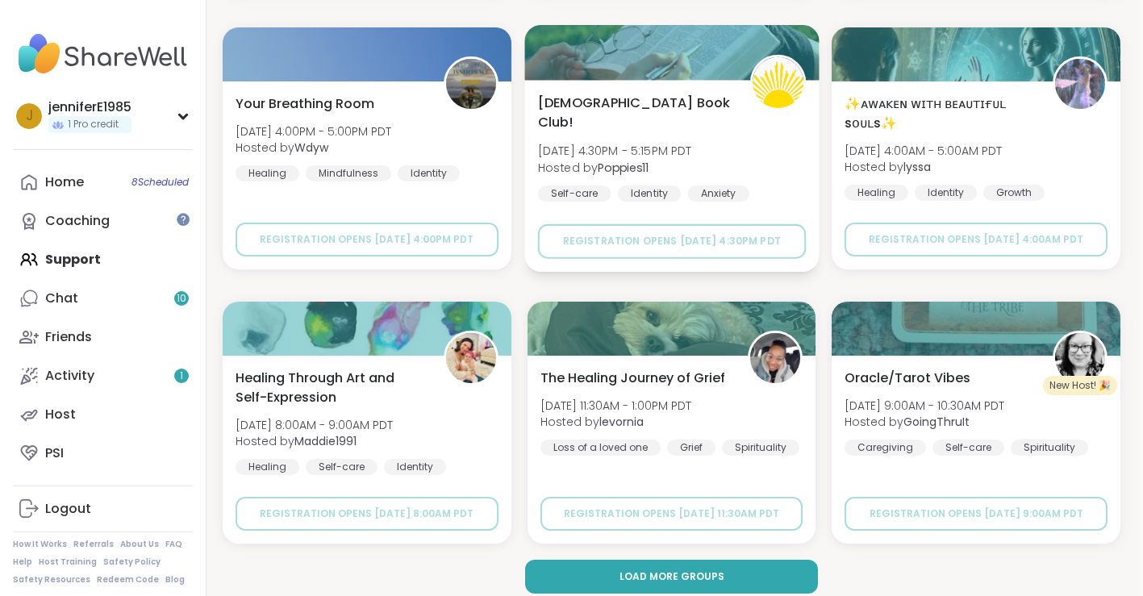
click at [781, 200] on div "[DEMOGRAPHIC_DATA] Book Club! [DATE] 4:30PM - 5:15PM PDT Hosted by Poppies11 Se…" at bounding box center [671, 176] width 294 height 192
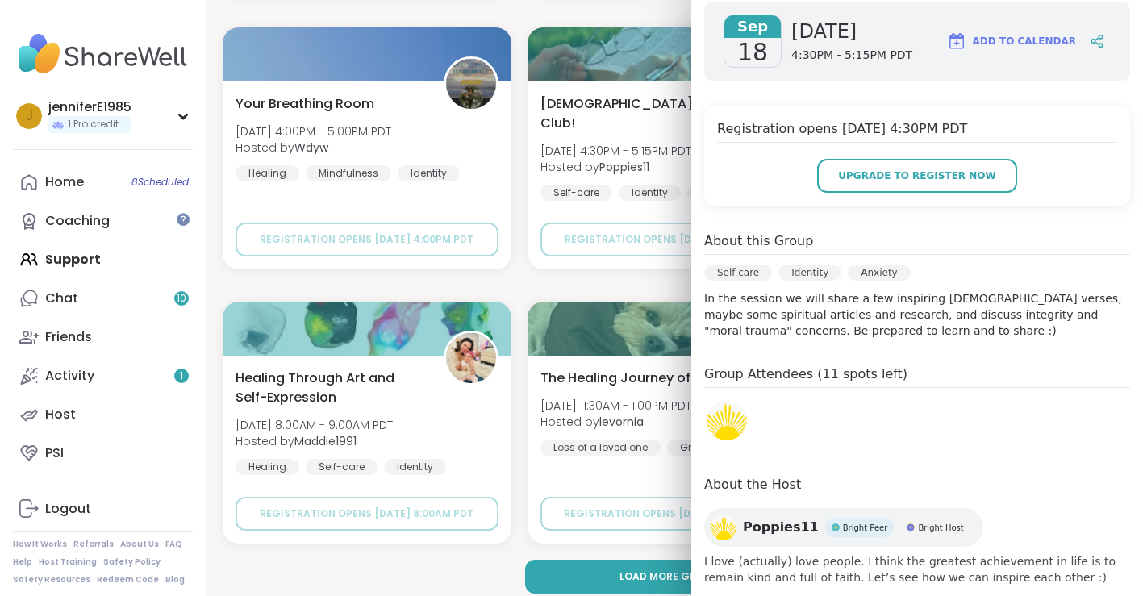
scroll to position [262, 0]
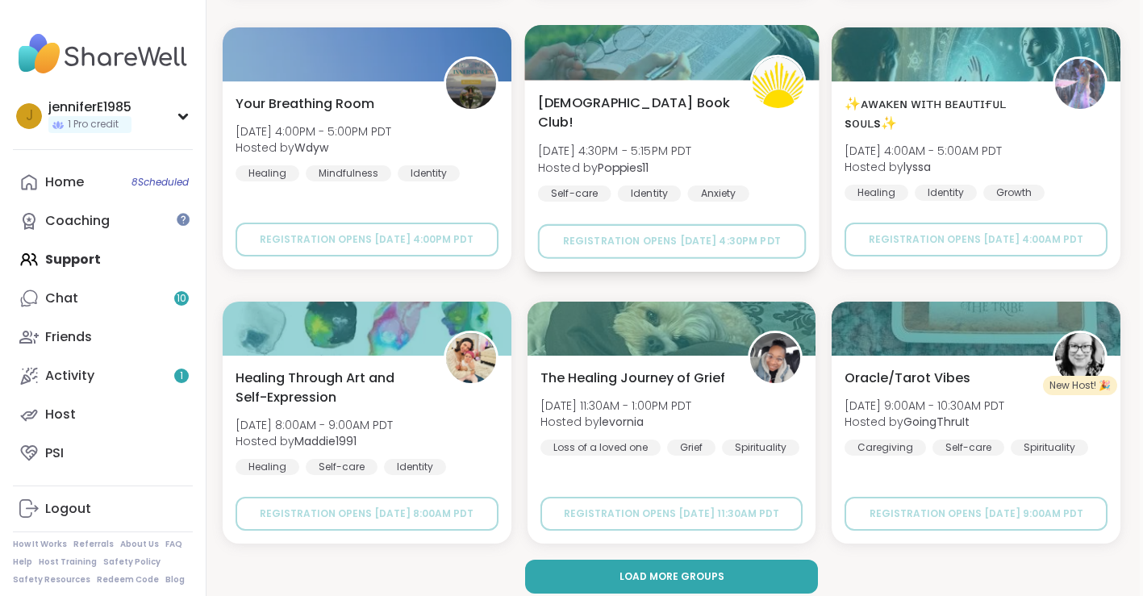
click at [674, 207] on div "[DEMOGRAPHIC_DATA] Book Club! [DATE] 4:30PM - 5:15PM PDT Hosted by Poppies11 Se…" at bounding box center [671, 176] width 294 height 192
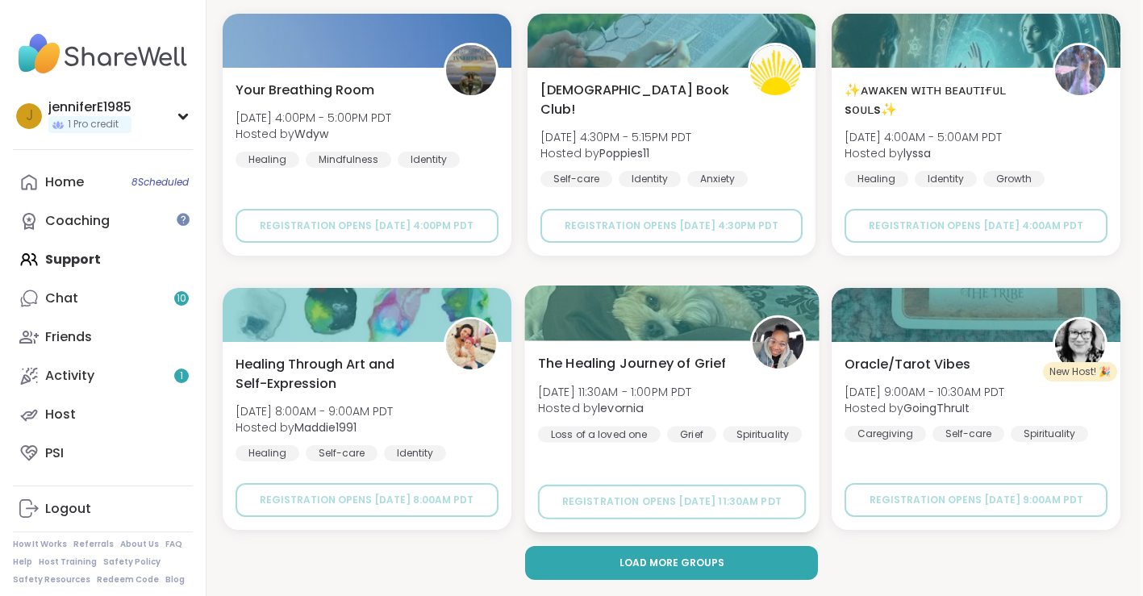
scroll to position [3104, 3]
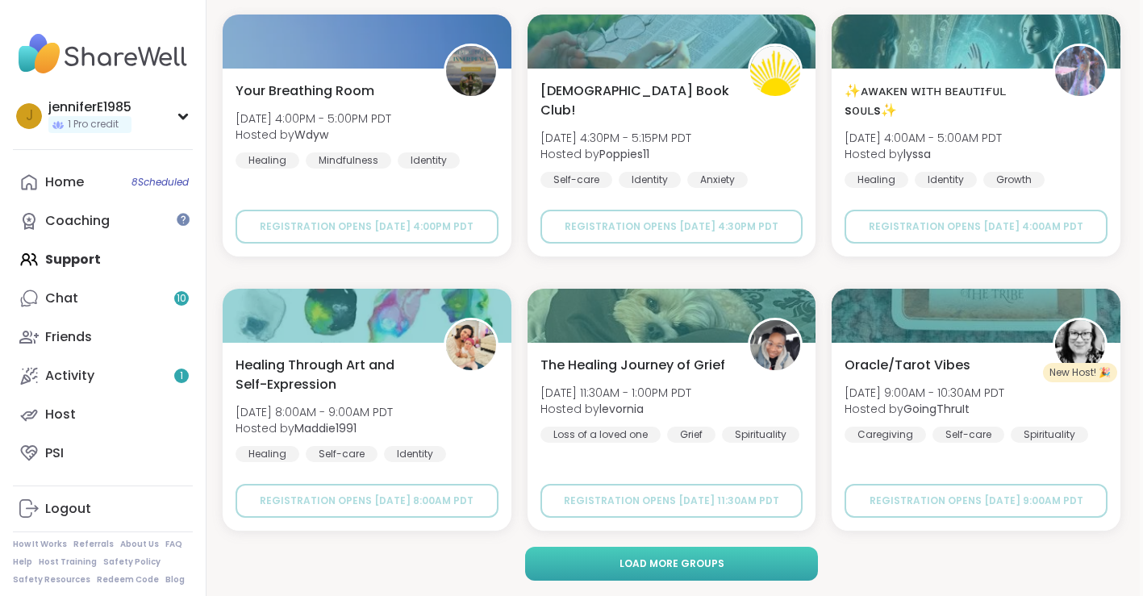
click at [791, 574] on button "Load more groups" at bounding box center [671, 564] width 293 height 34
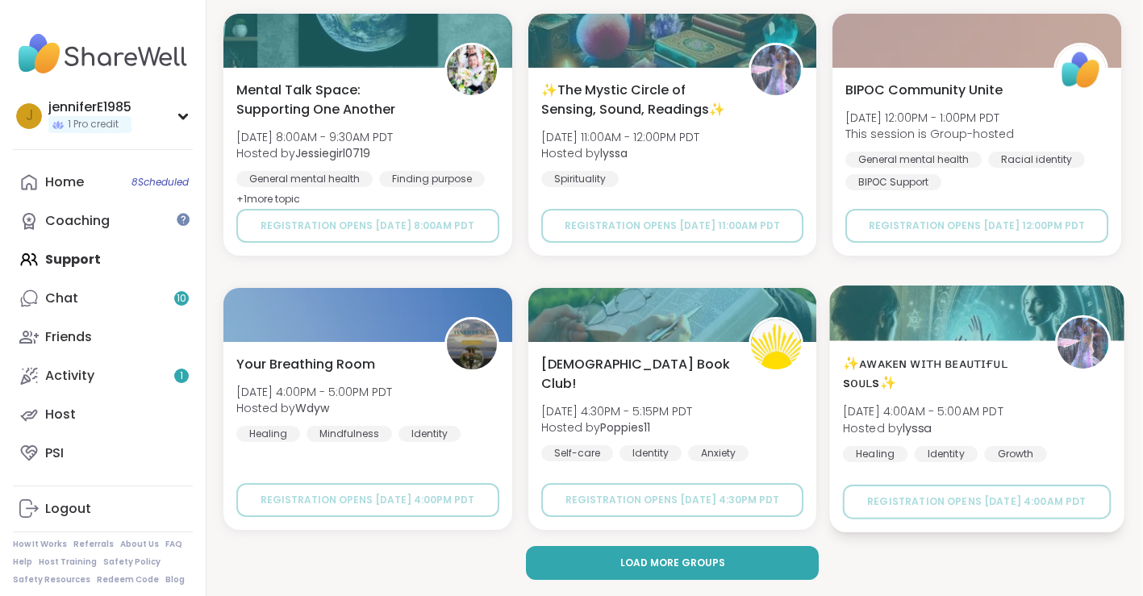
scroll to position [6395, 2]
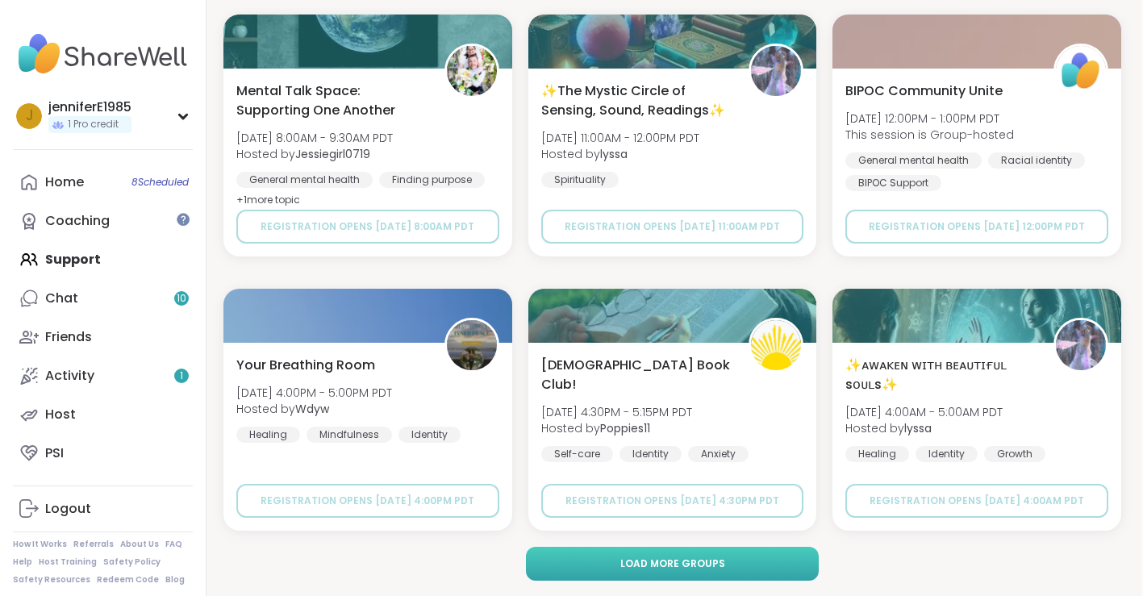
click at [734, 563] on button "Load more groups" at bounding box center [672, 564] width 293 height 34
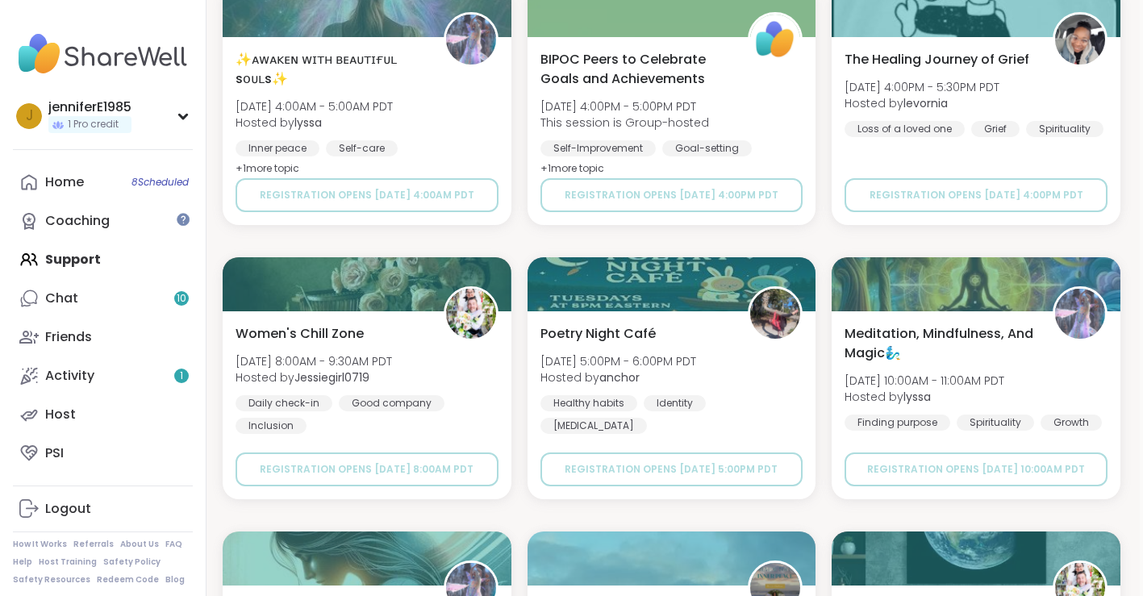
scroll to position [9173, 3]
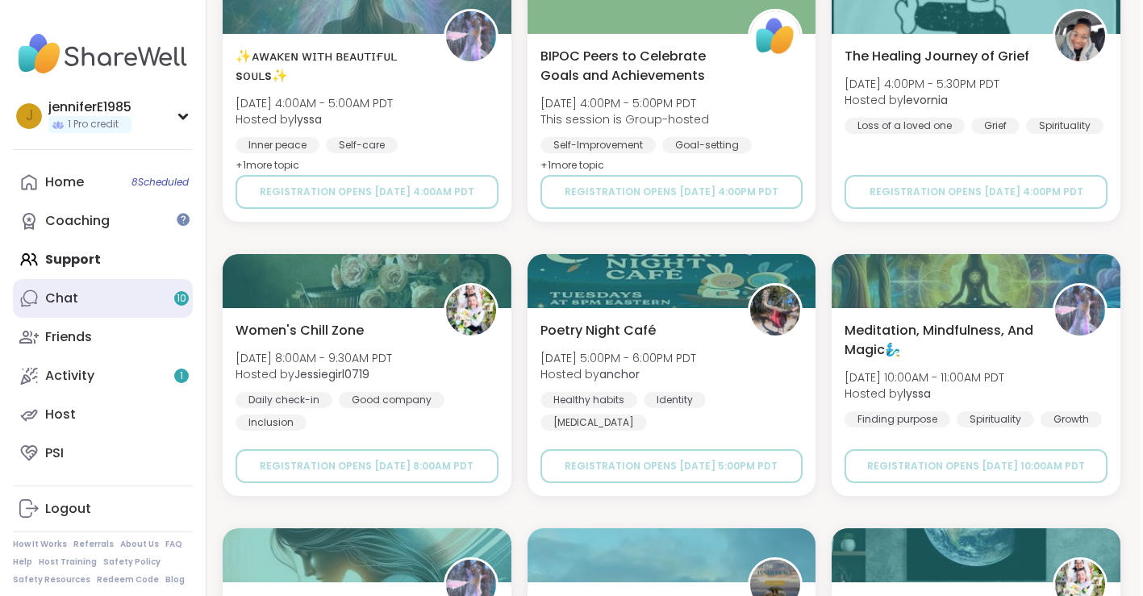
click at [73, 306] on div "Chat 10" at bounding box center [61, 299] width 33 height 18
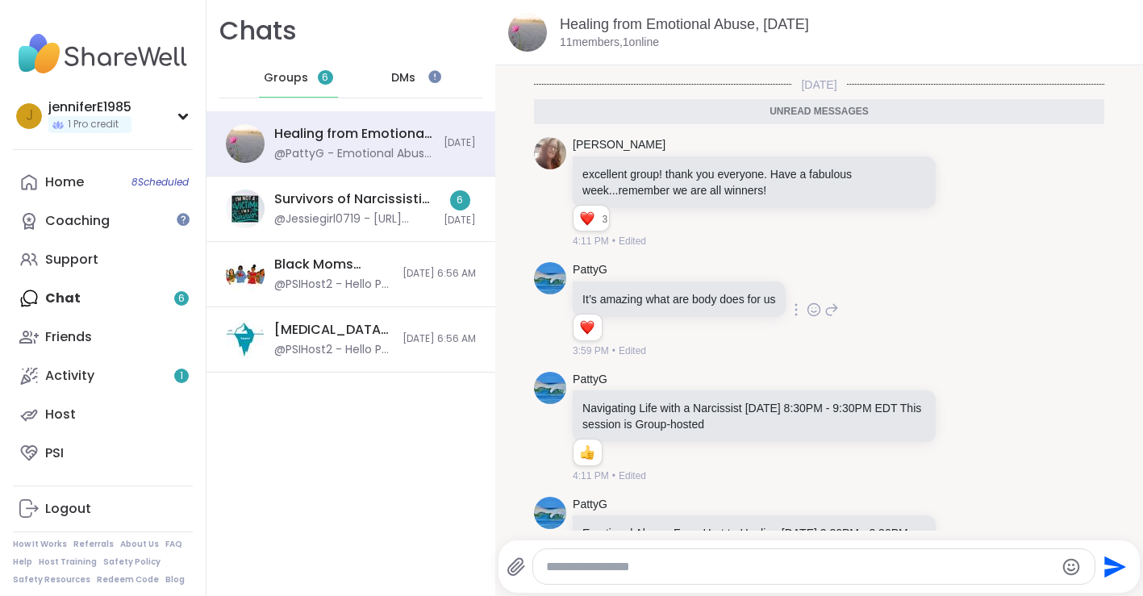
scroll to position [2360, 0]
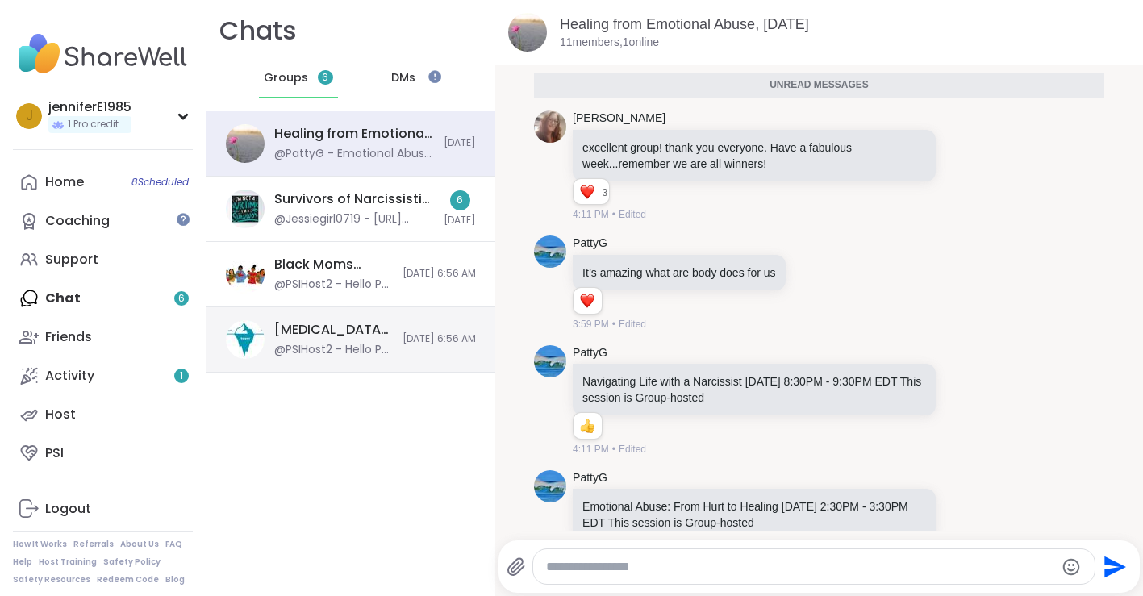
click at [325, 334] on div "[MEDICAL_DATA] Rage Support for Moms & Birthing People, [DATE]" at bounding box center [333, 330] width 119 height 18
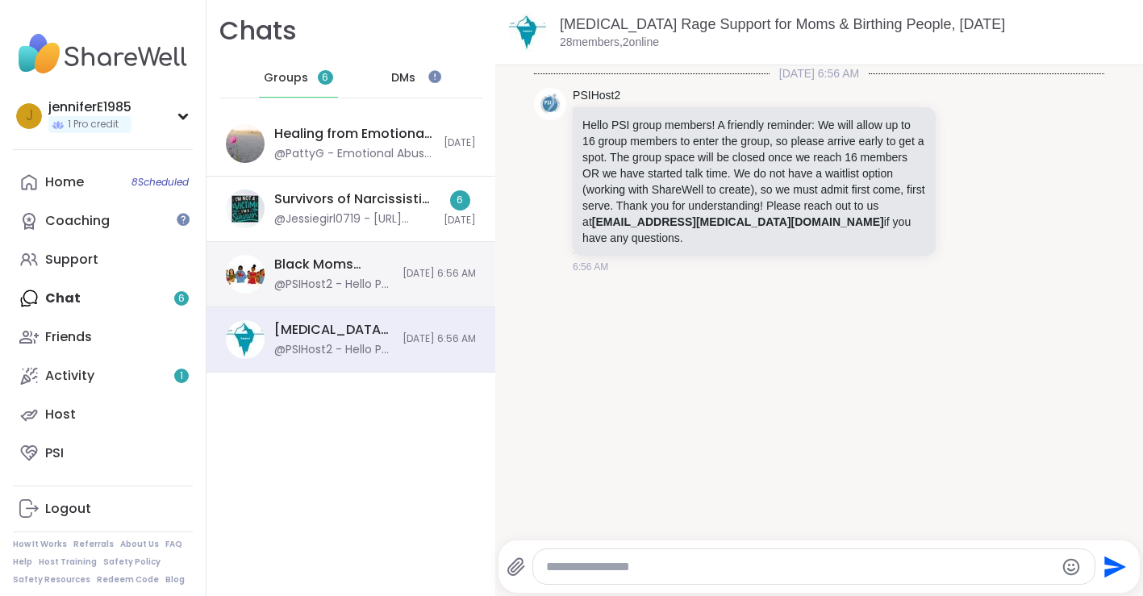
click at [325, 261] on div "Black Moms Connect, [DATE]" at bounding box center [333, 265] width 119 height 18
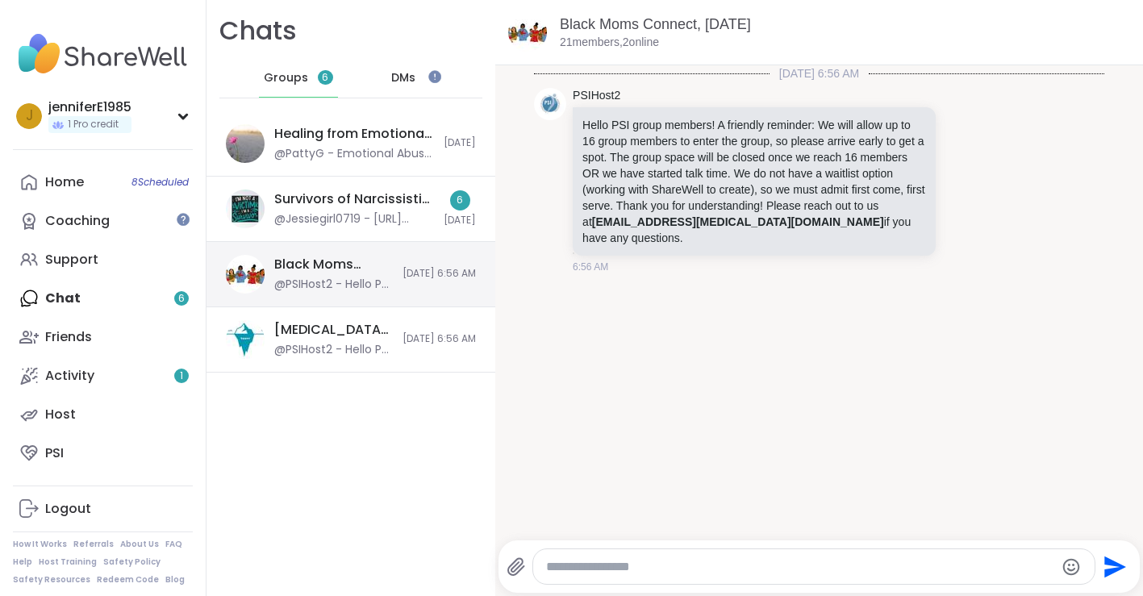
click at [328, 280] on div "@PSIHost2 - Hello PSI group members! A friendly reminder: We will allow up to 1…" at bounding box center [333, 285] width 119 height 16
click at [371, 277] on div "@PSIHost2 - Hello PSI group members! A friendly reminder: We will allow up to 1…" at bounding box center [333, 285] width 119 height 16
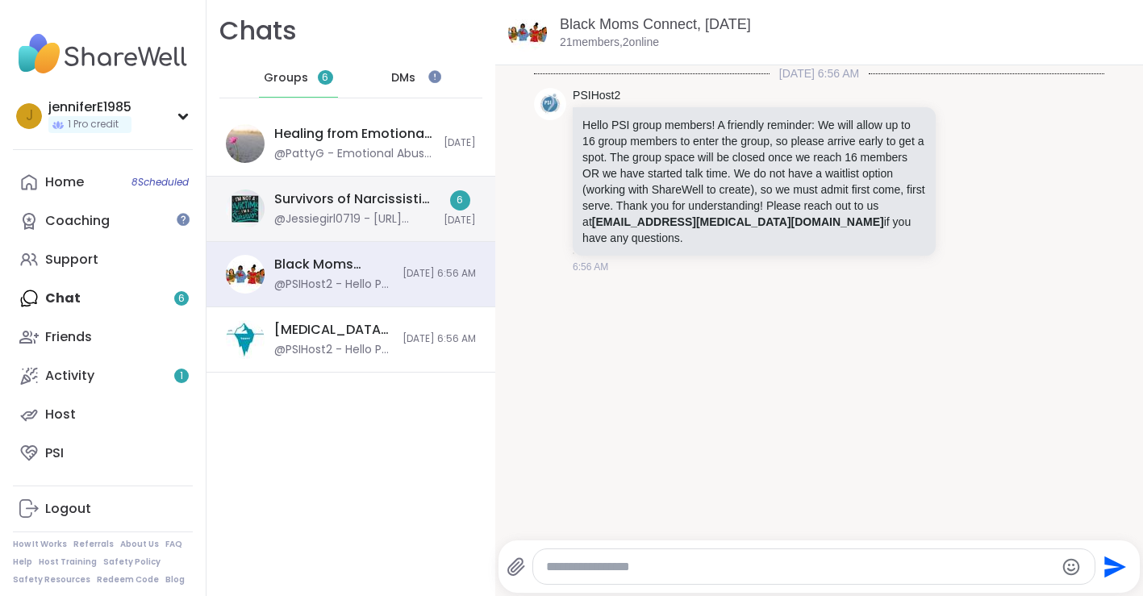
click at [381, 207] on div "Survivors of Narcissistic Family Members, [DATE]" at bounding box center [354, 199] width 160 height 18
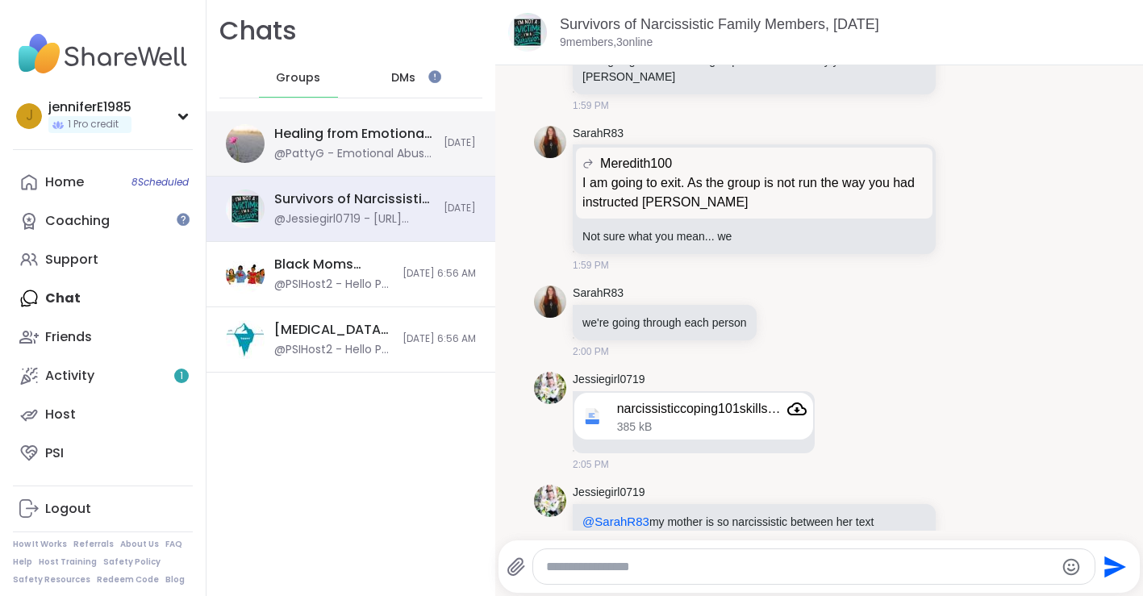
scroll to position [0, 0]
